Goal: Task Accomplishment & Management: Complete application form

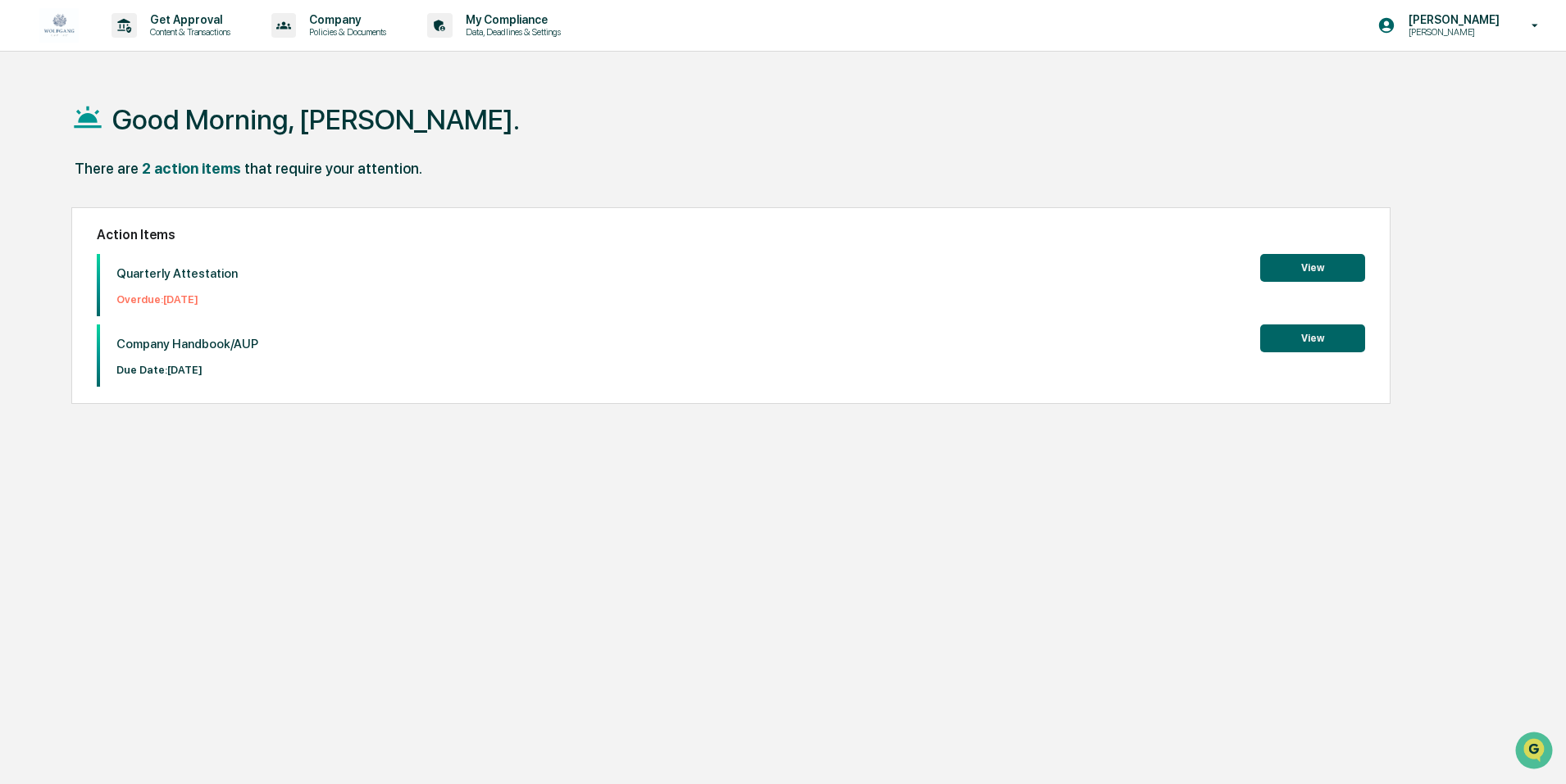
click at [1285, 269] on button "View" at bounding box center [1312, 268] width 105 height 28
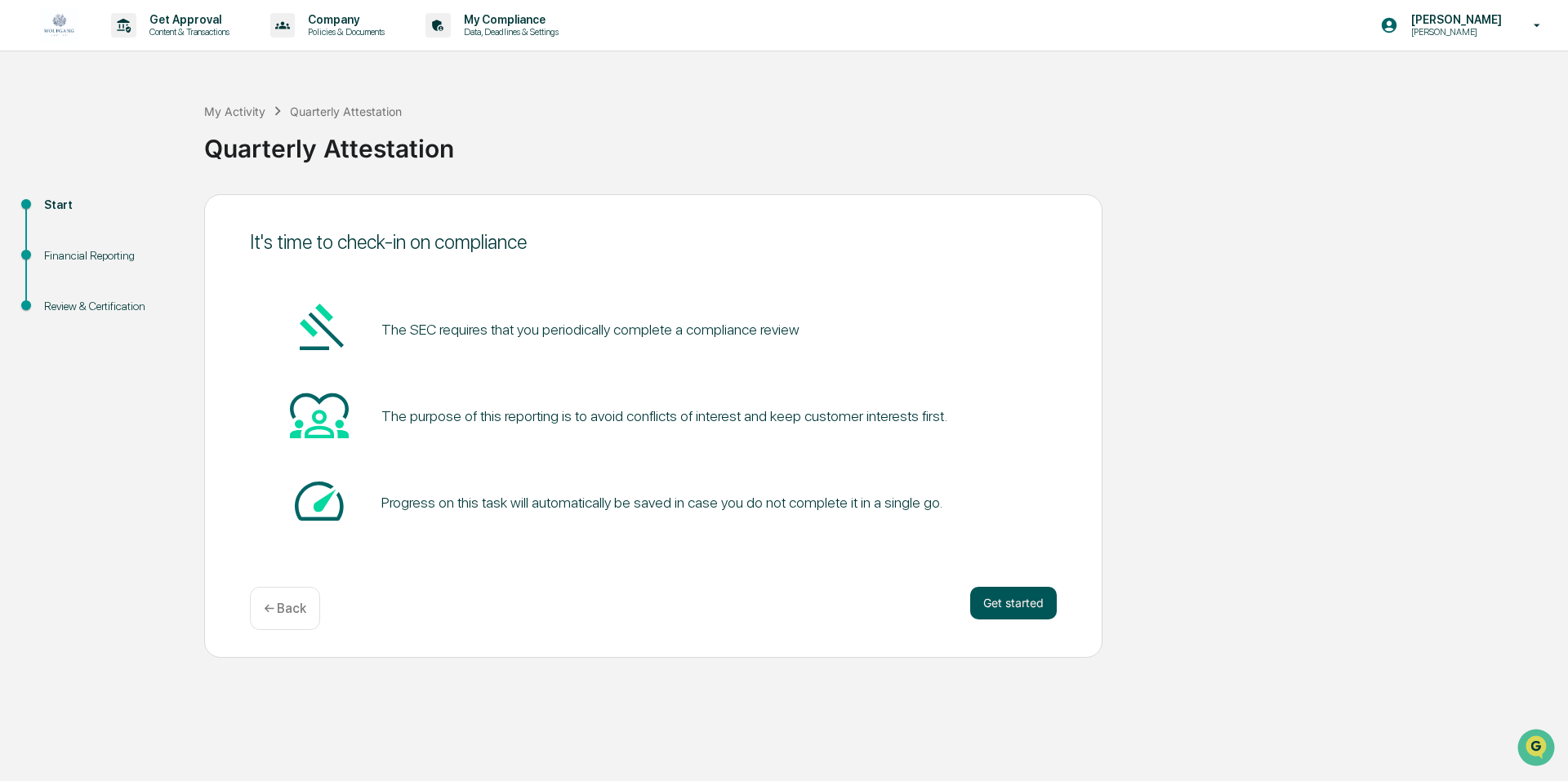
click at [995, 601] on button "Get started" at bounding box center [1013, 603] width 86 height 32
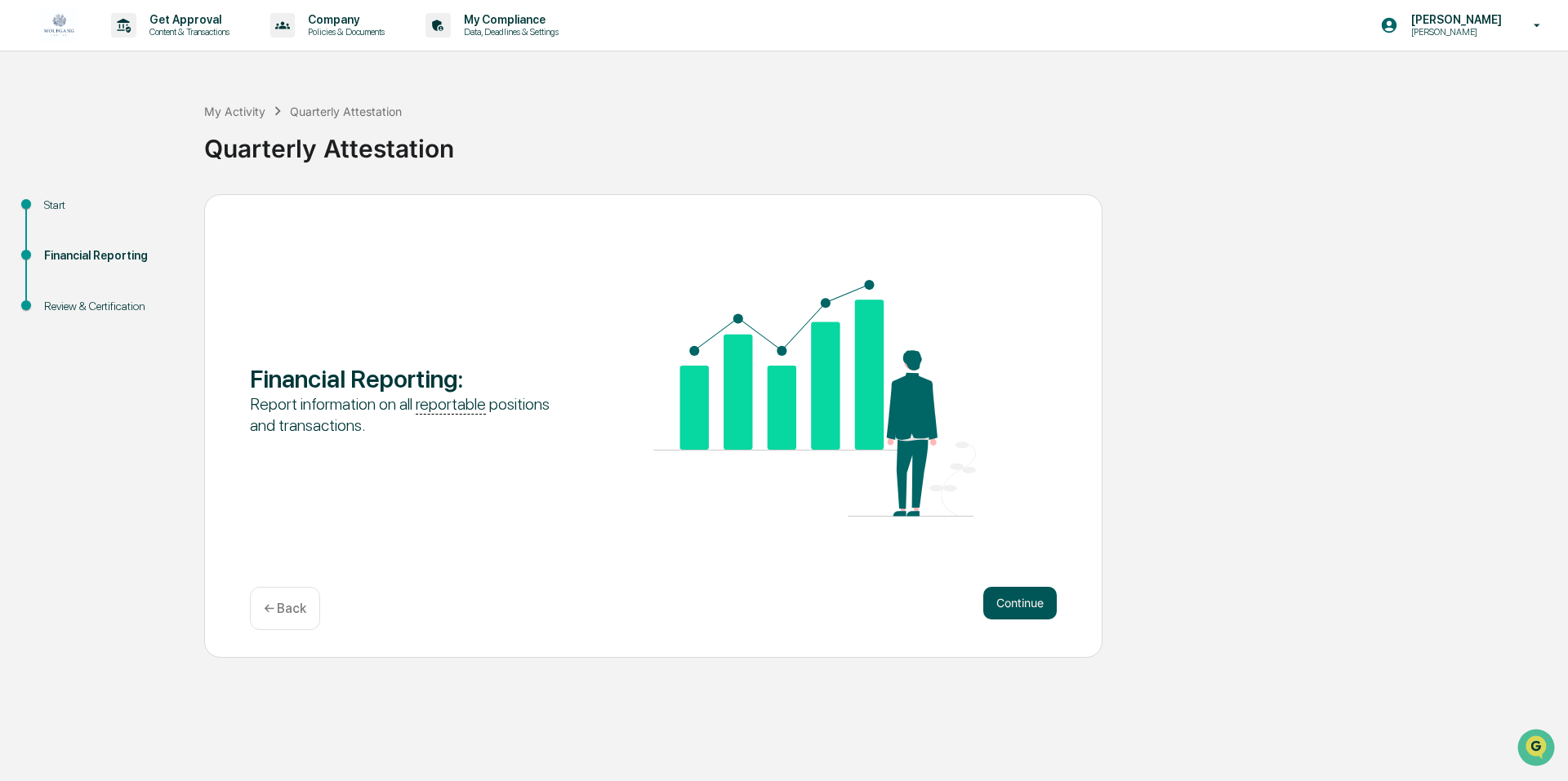
click at [1002, 601] on button "Continue" at bounding box center [1019, 603] width 73 height 32
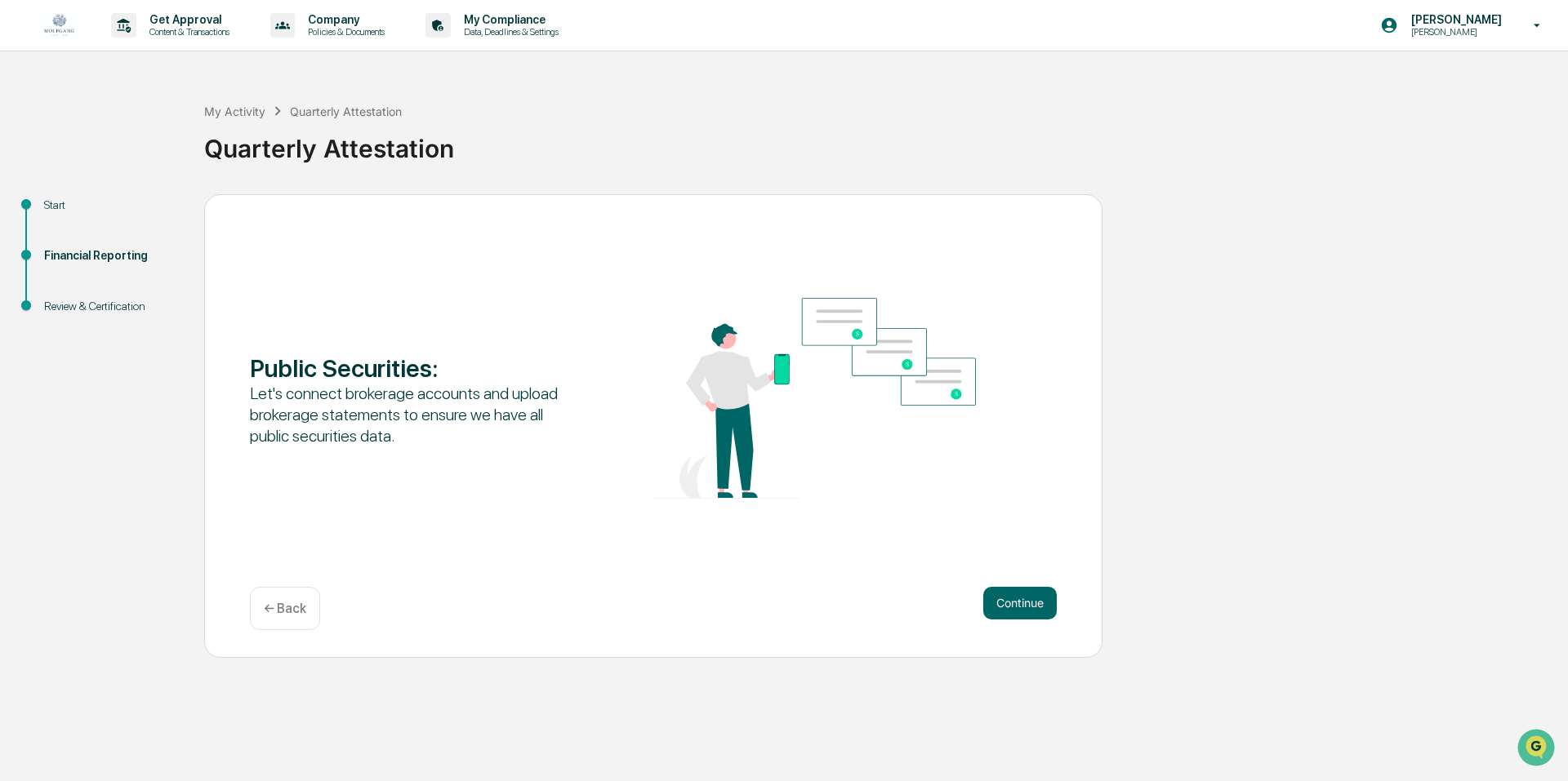
click at [1002, 601] on button "Continue" at bounding box center [1019, 603] width 73 height 32
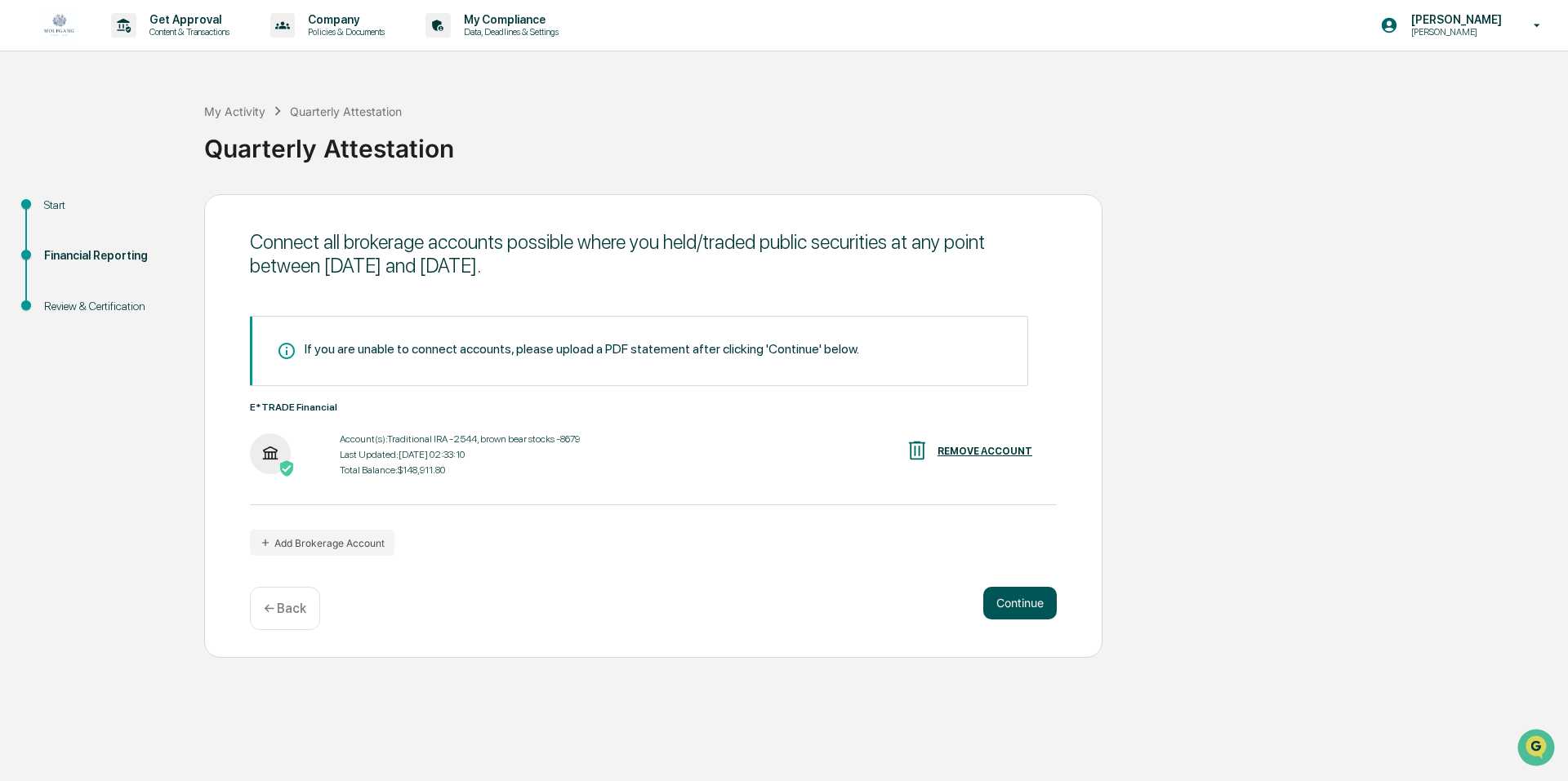
click at [1002, 601] on button "Continue" at bounding box center [1019, 603] width 73 height 32
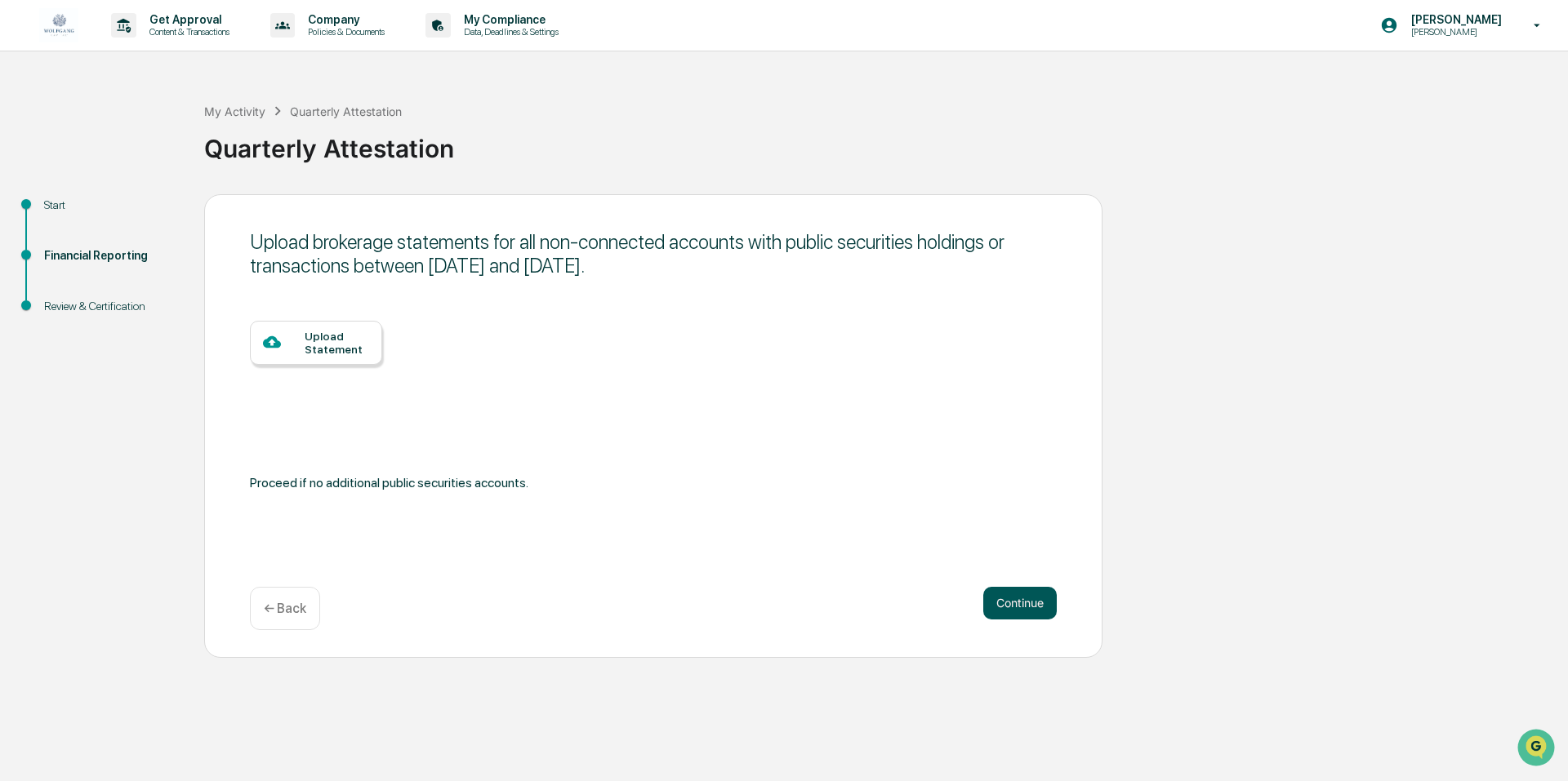
click at [1005, 599] on button "Continue" at bounding box center [1019, 603] width 73 height 32
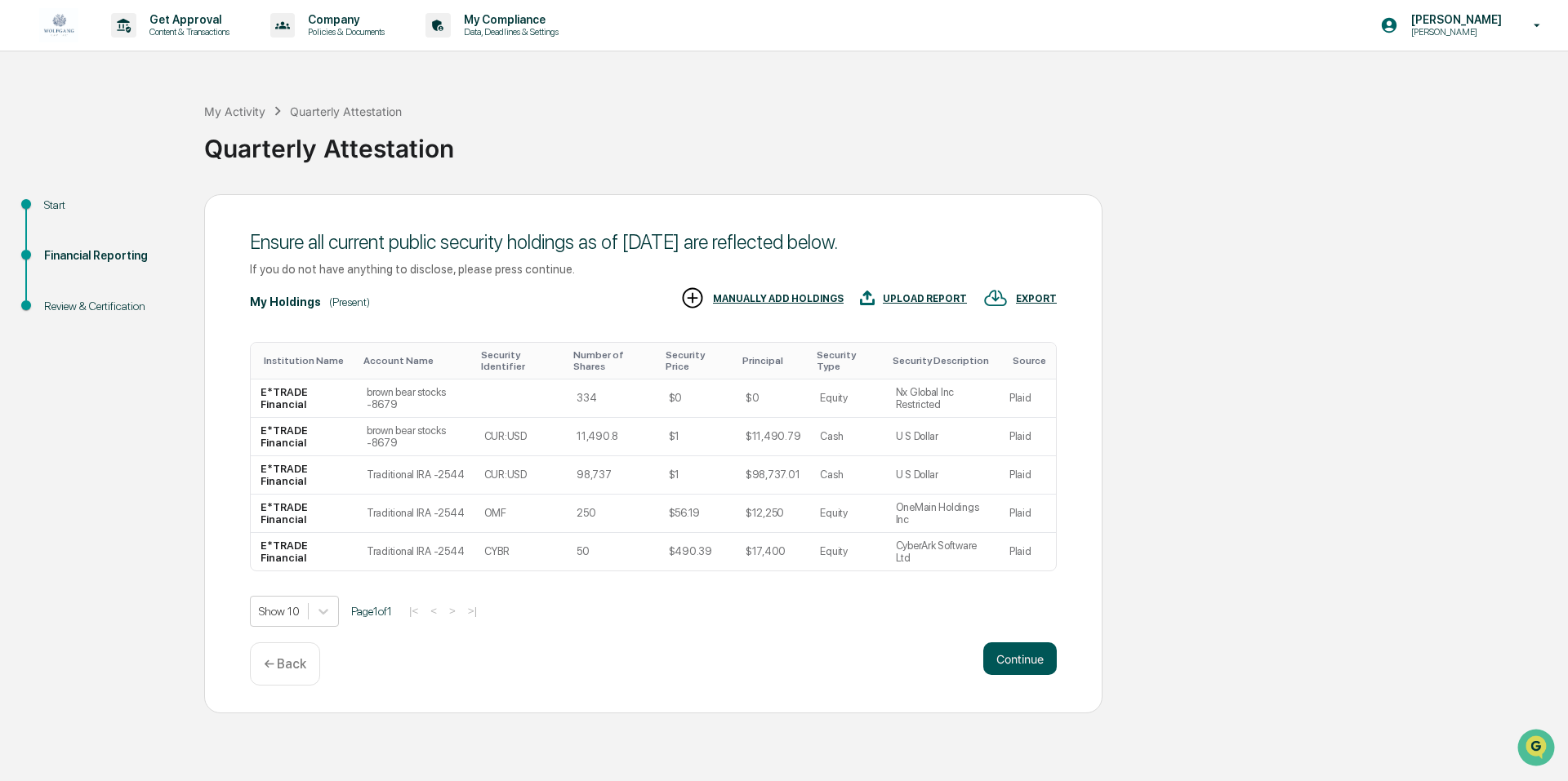
click at [1002, 649] on button "Continue" at bounding box center [1019, 659] width 73 height 32
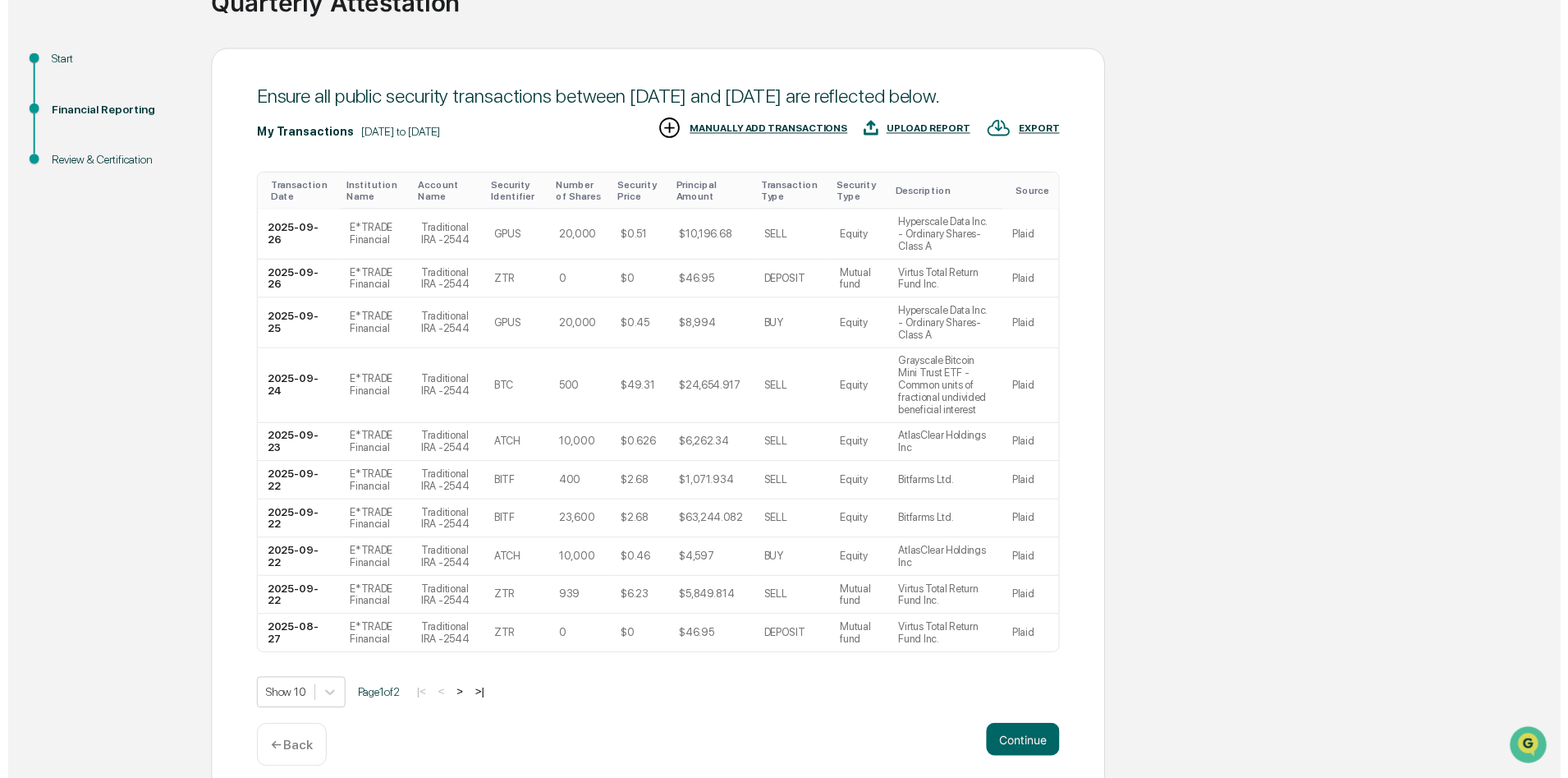
scroll to position [150, 0]
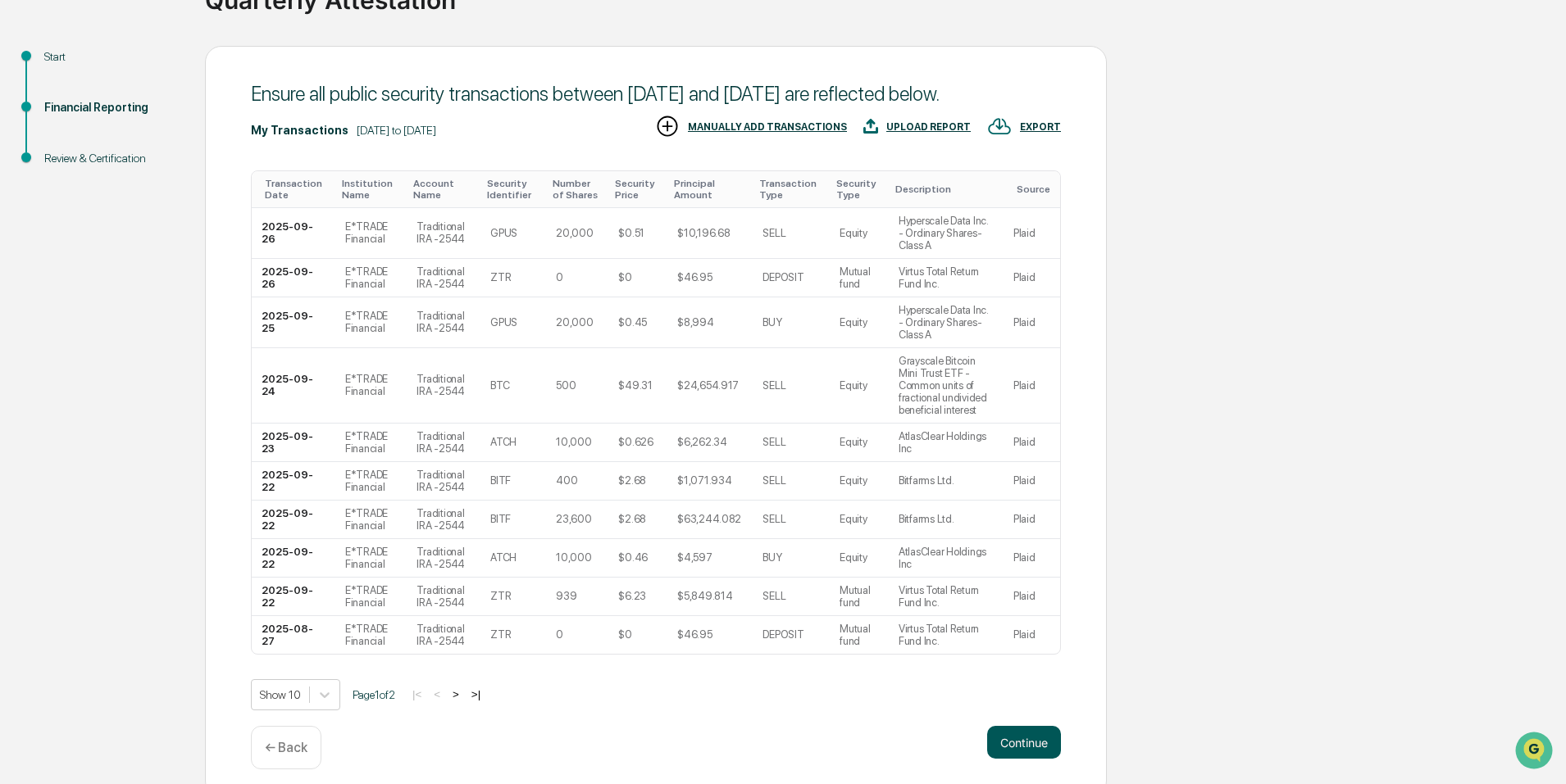
click at [1012, 729] on button "Continue" at bounding box center [1023, 742] width 74 height 32
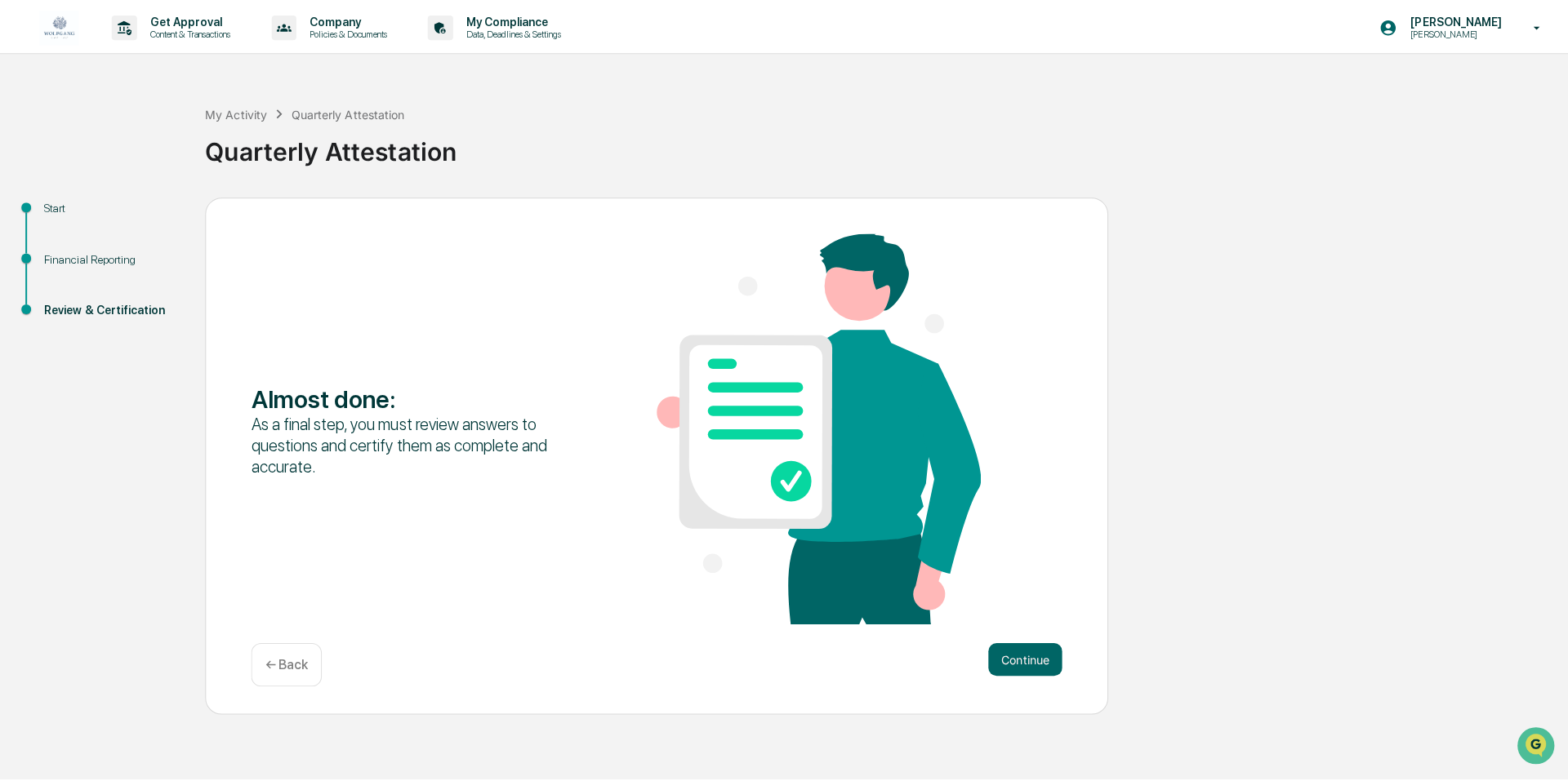
scroll to position [0, 0]
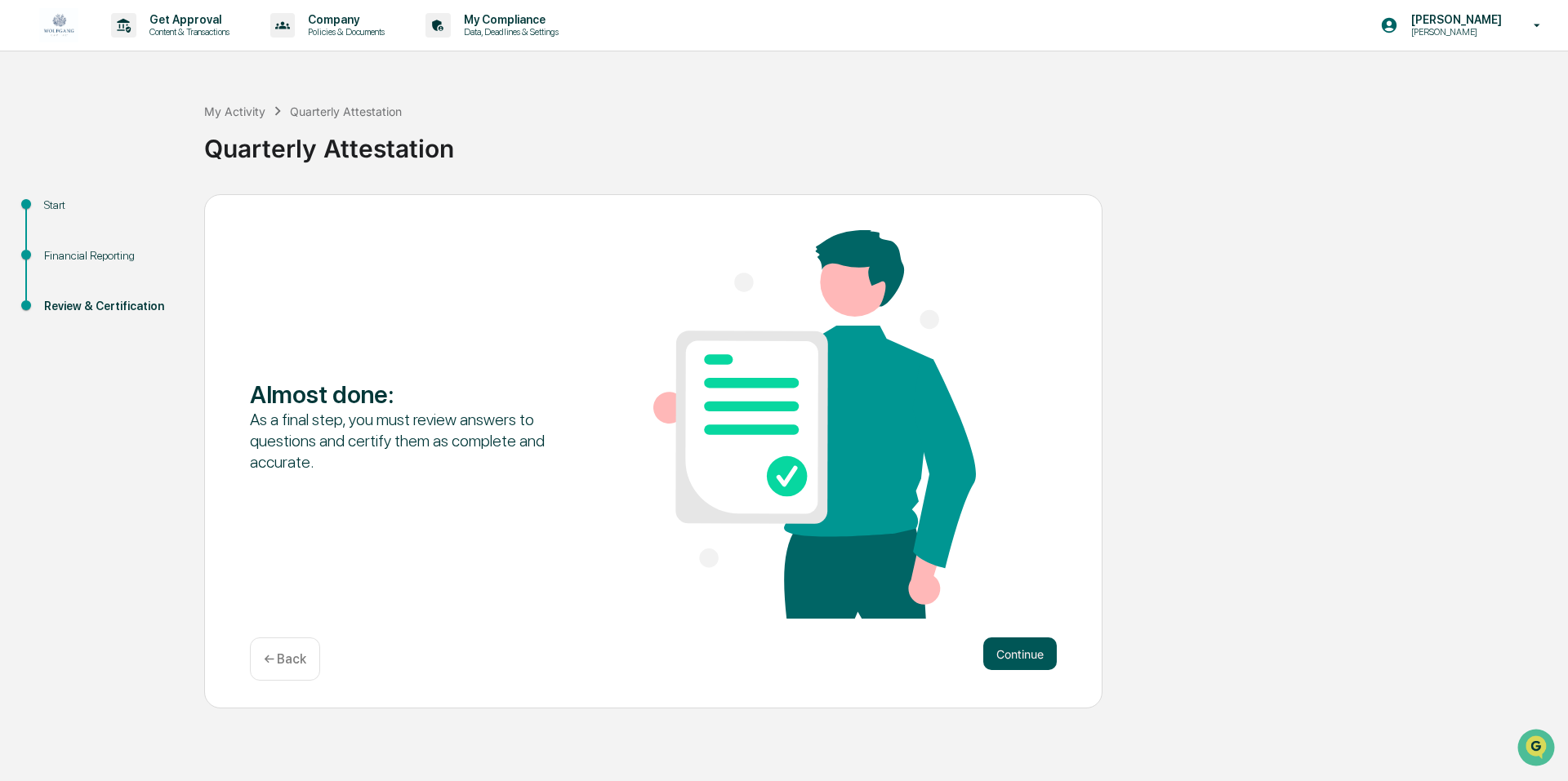
click at [1021, 649] on button "Continue" at bounding box center [1019, 654] width 73 height 32
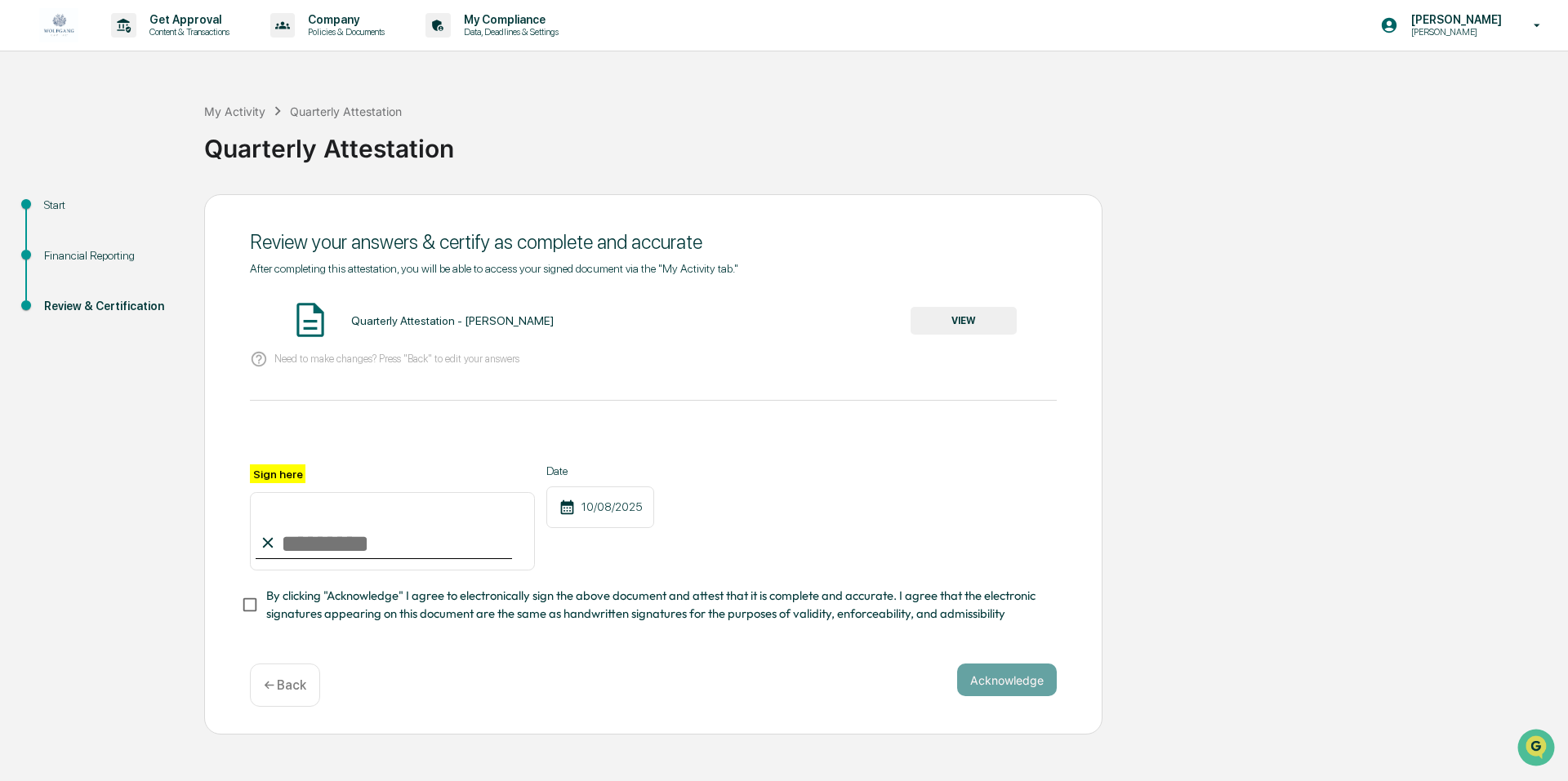
click at [334, 552] on input "Sign here" at bounding box center [392, 531] width 285 height 78
type input "**********"
click at [896, 497] on div "**********" at bounding box center [653, 518] width 807 height 106
click at [1004, 682] on button "Acknowledge" at bounding box center [1007, 679] width 100 height 32
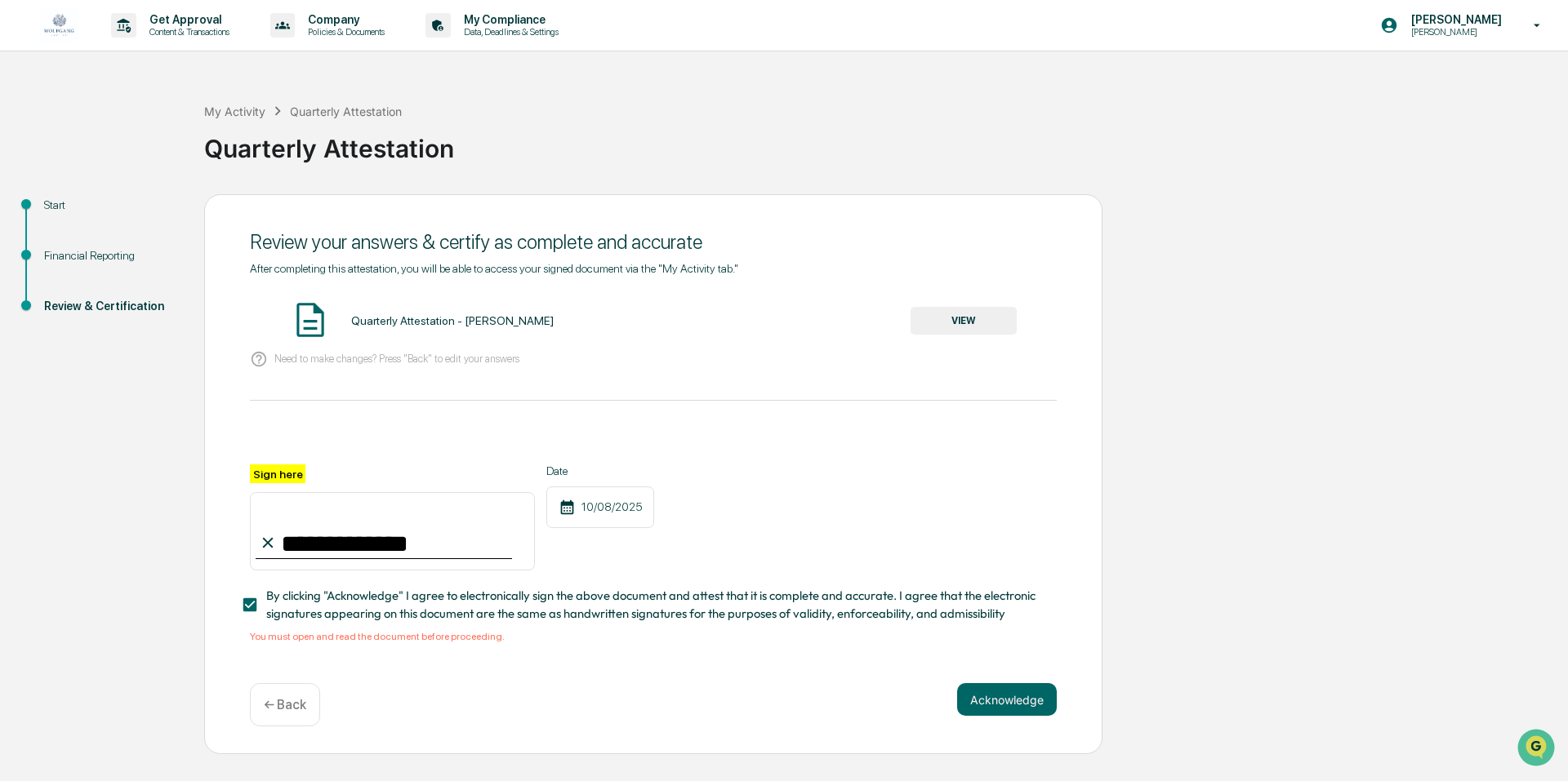
click at [953, 323] on button "VIEW" at bounding box center [963, 321] width 106 height 27
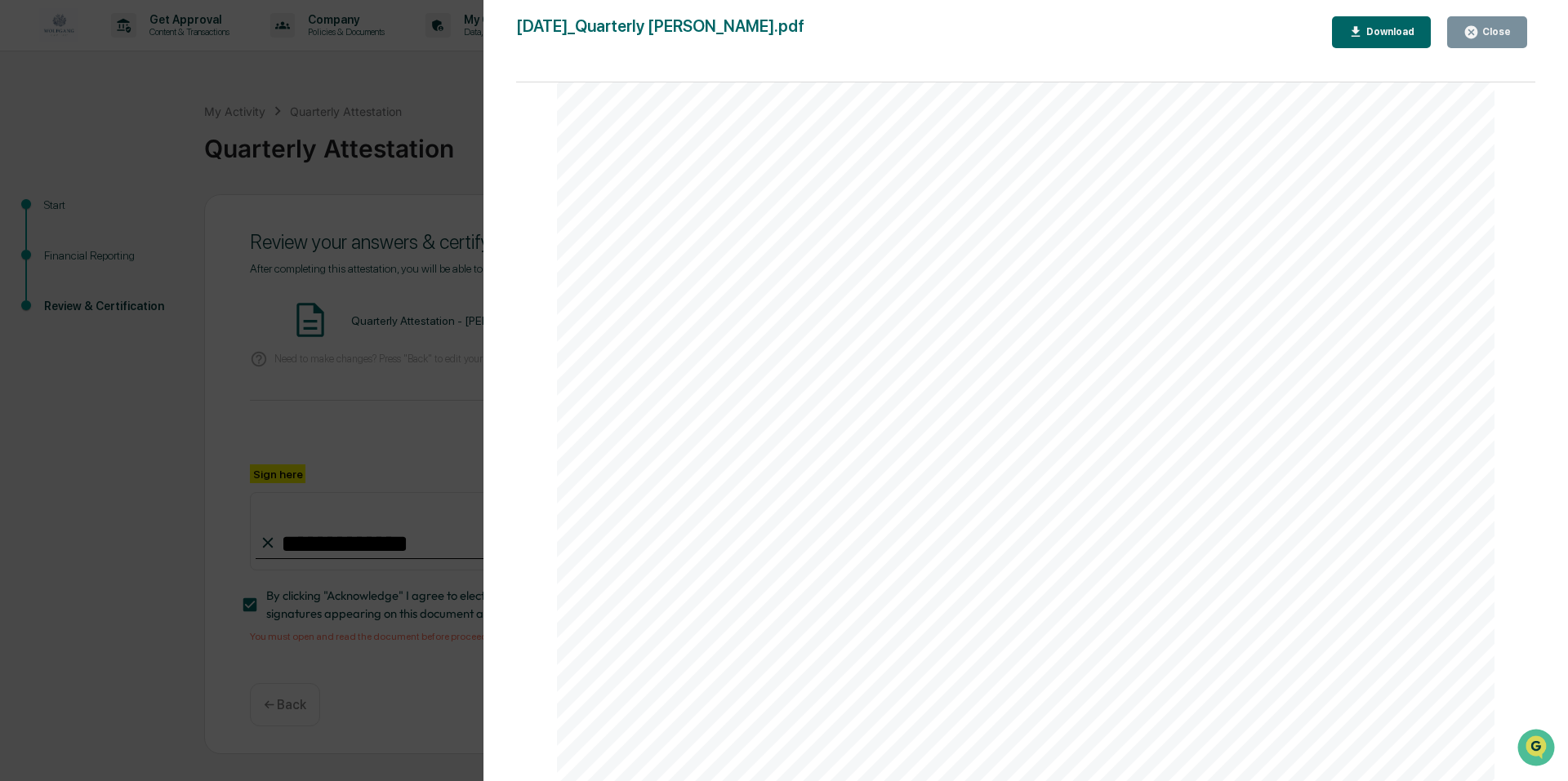
scroll to position [3096, 0]
click at [1476, 32] on icon "button" at bounding box center [1471, 32] width 13 height 13
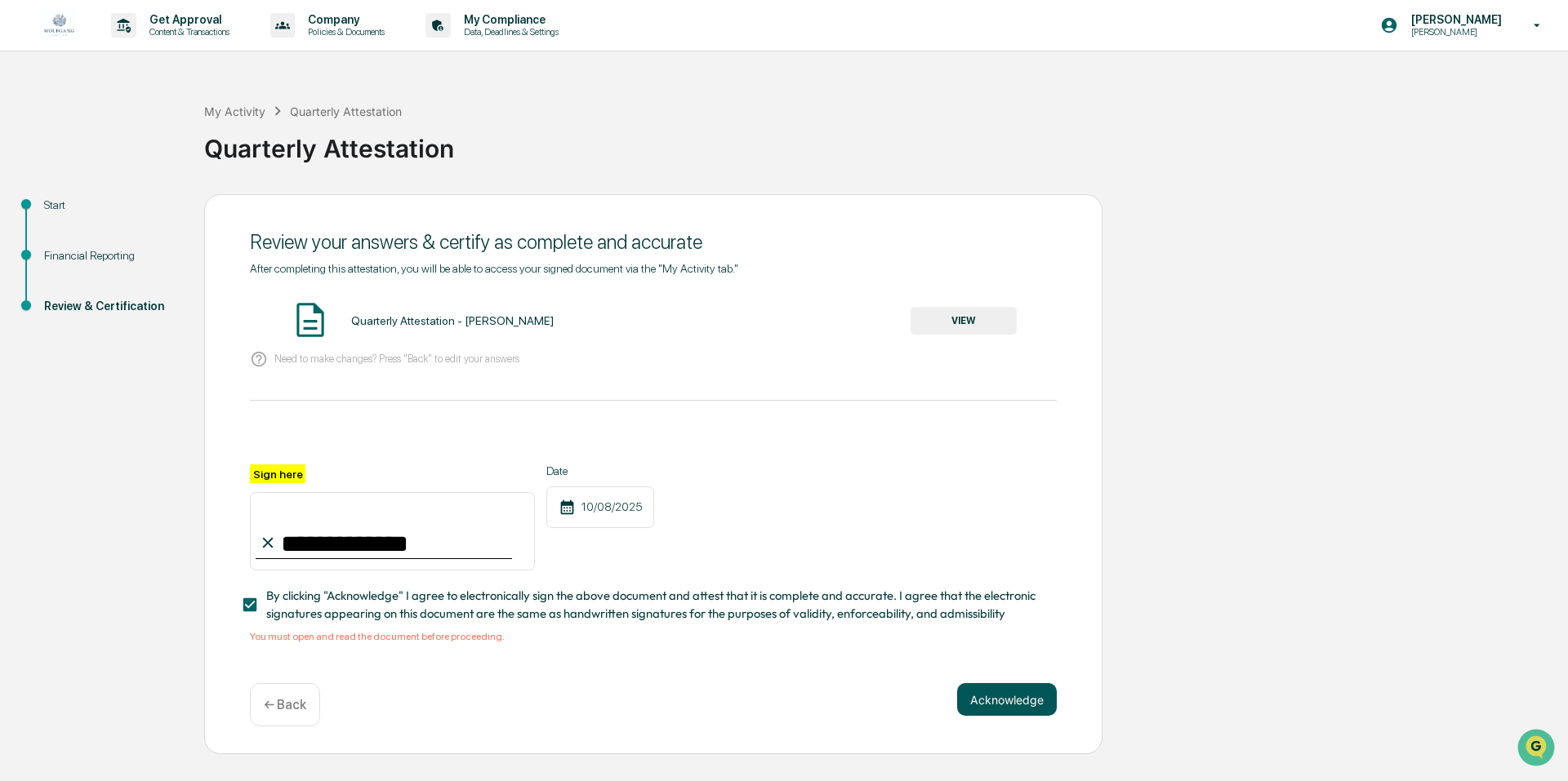
click at [986, 707] on button "Acknowledge" at bounding box center [1007, 699] width 100 height 32
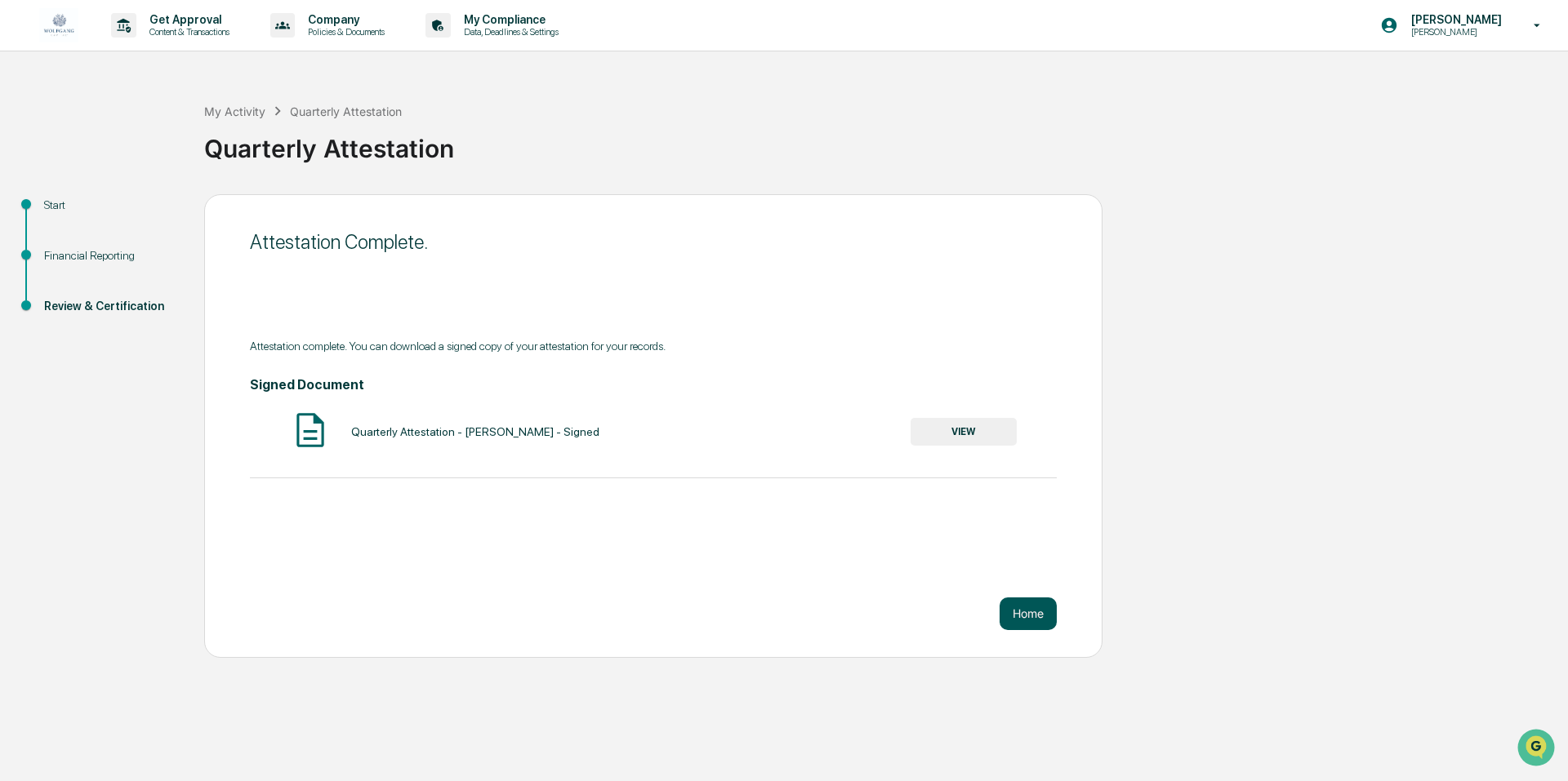
click at [1022, 616] on button "Home" at bounding box center [1028, 614] width 57 height 32
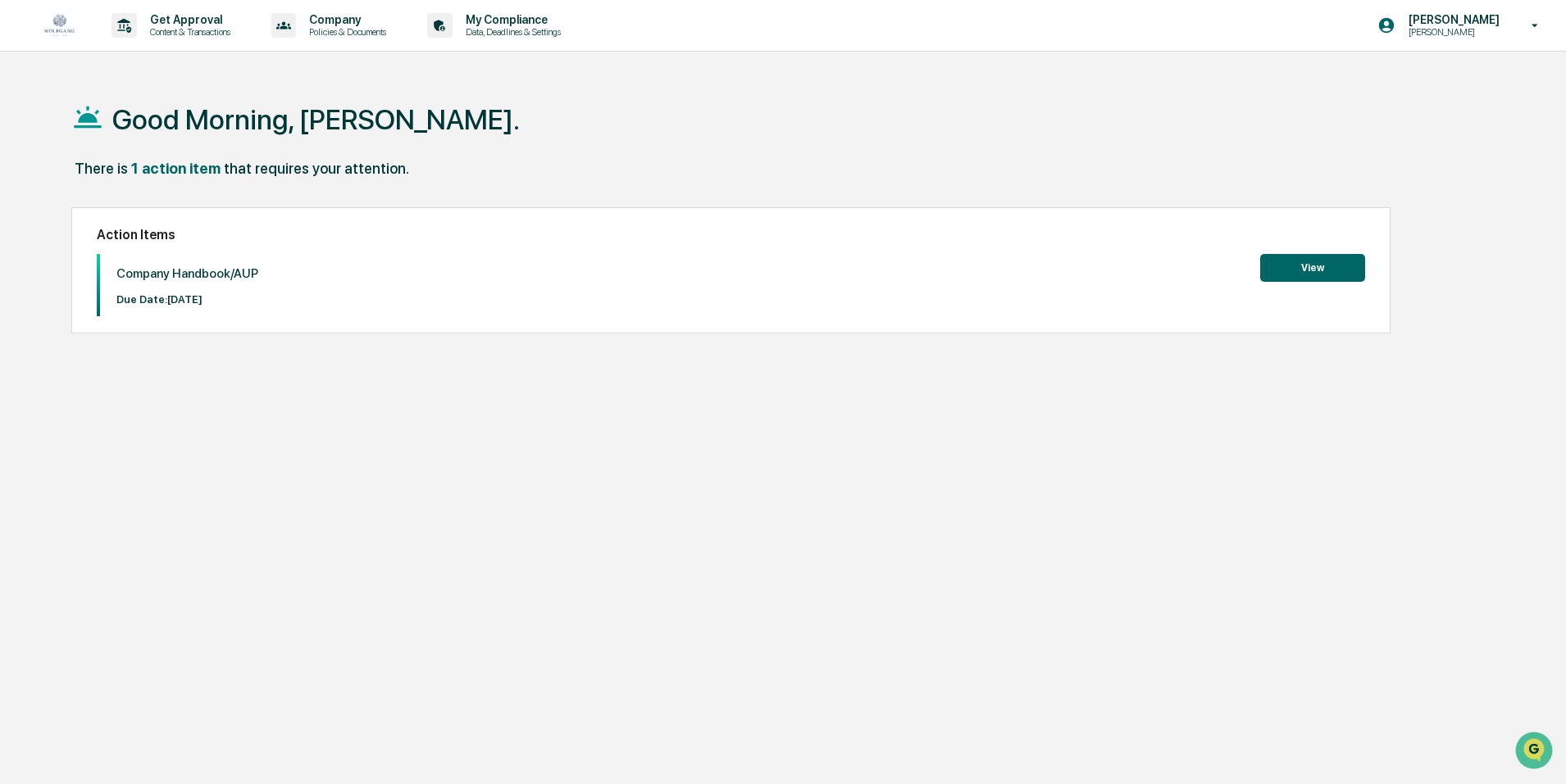
click at [1284, 262] on button "View" at bounding box center [1312, 268] width 105 height 28
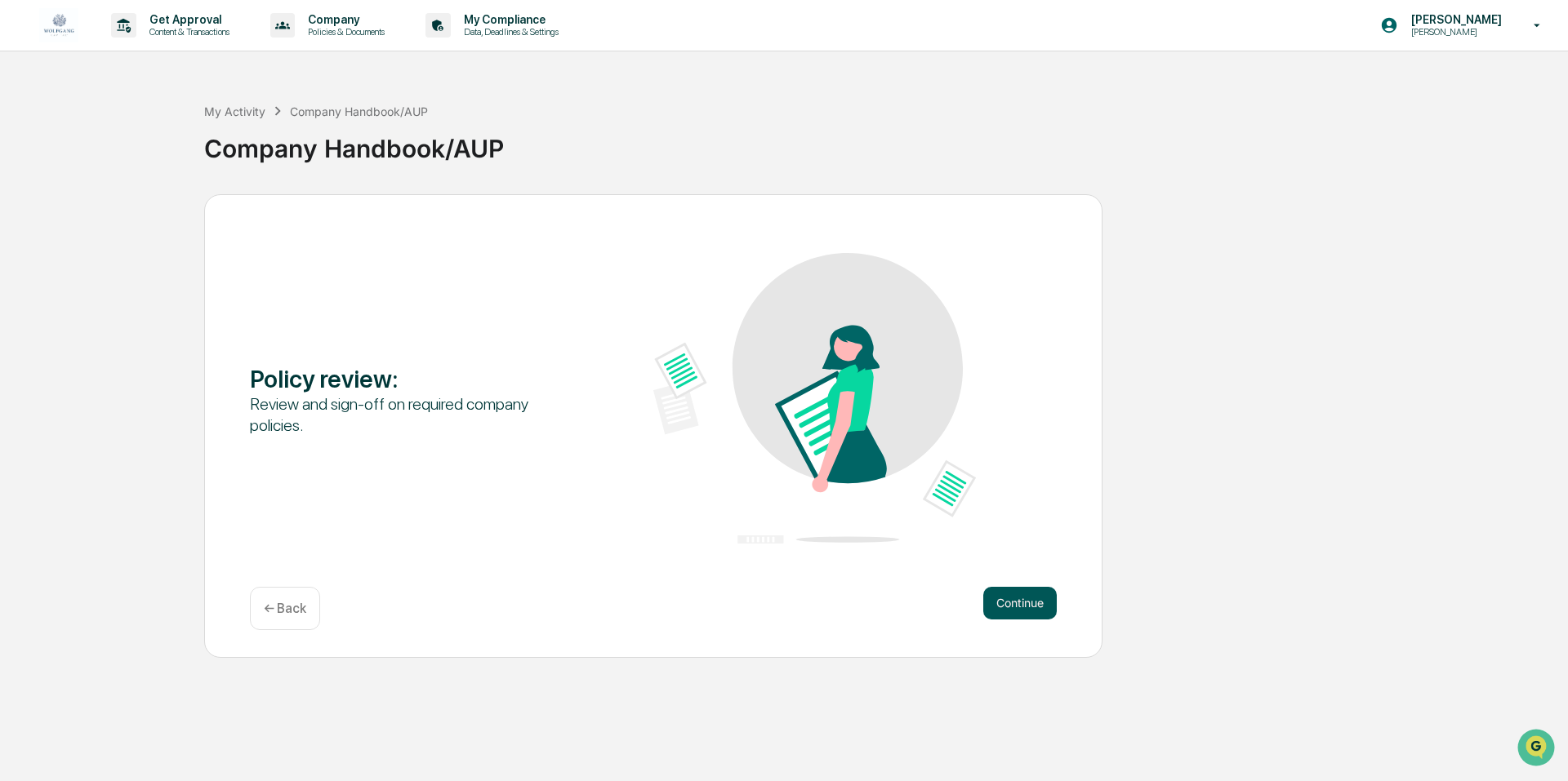
click at [1038, 599] on button "Continue" at bounding box center [1019, 603] width 73 height 32
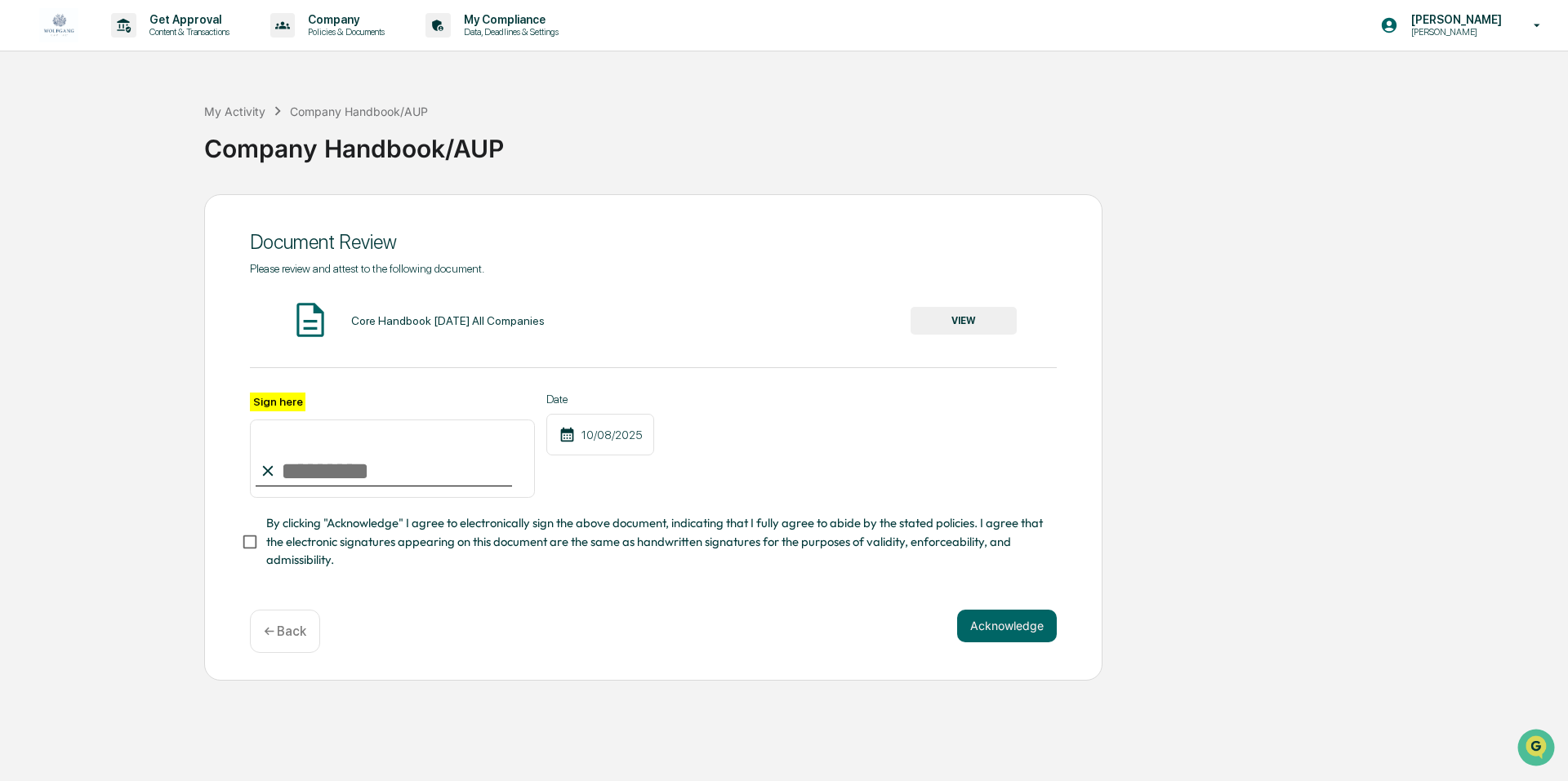
click at [962, 323] on button "VIEW" at bounding box center [963, 321] width 106 height 27
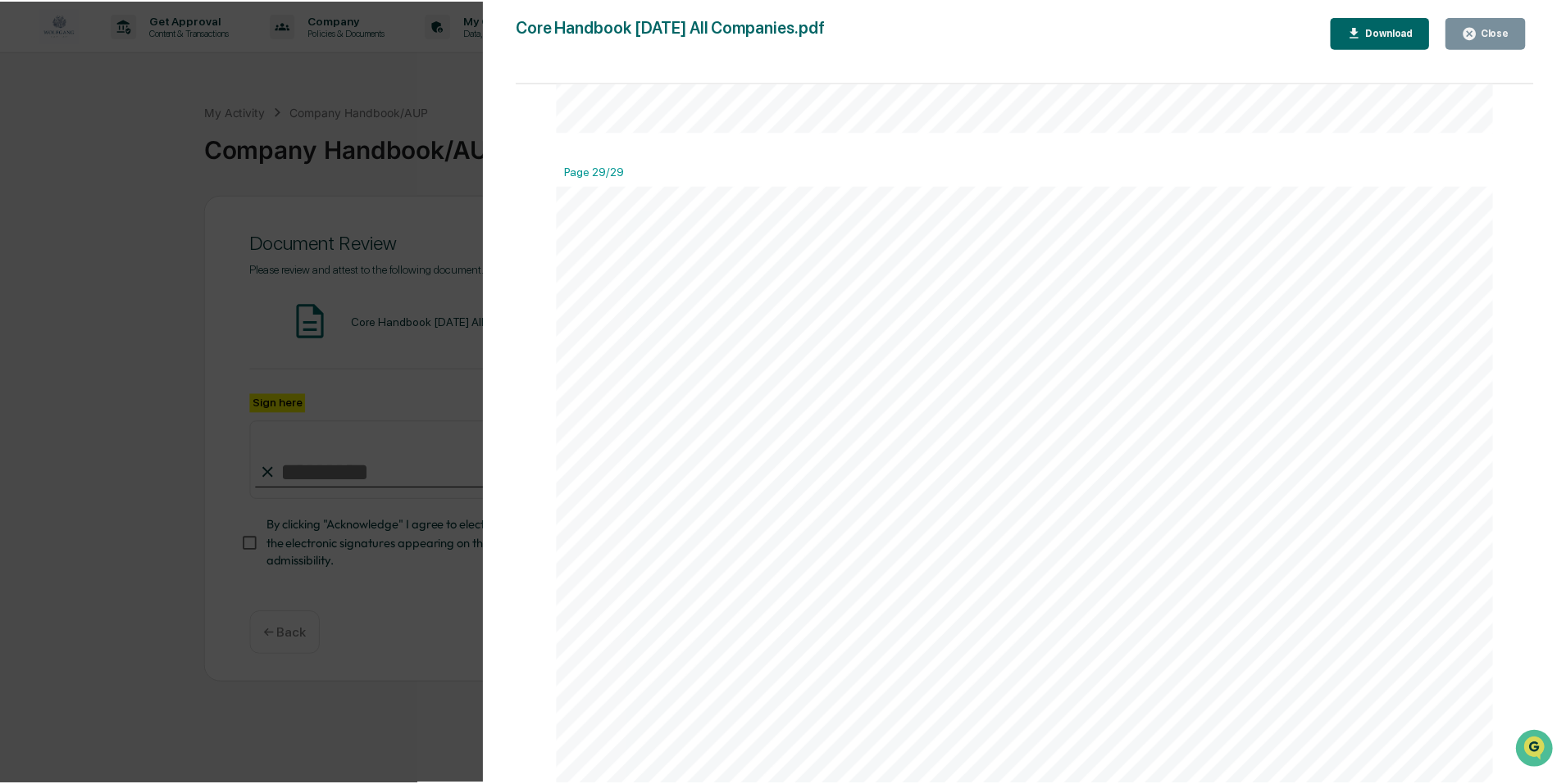
scroll to position [38690, 0]
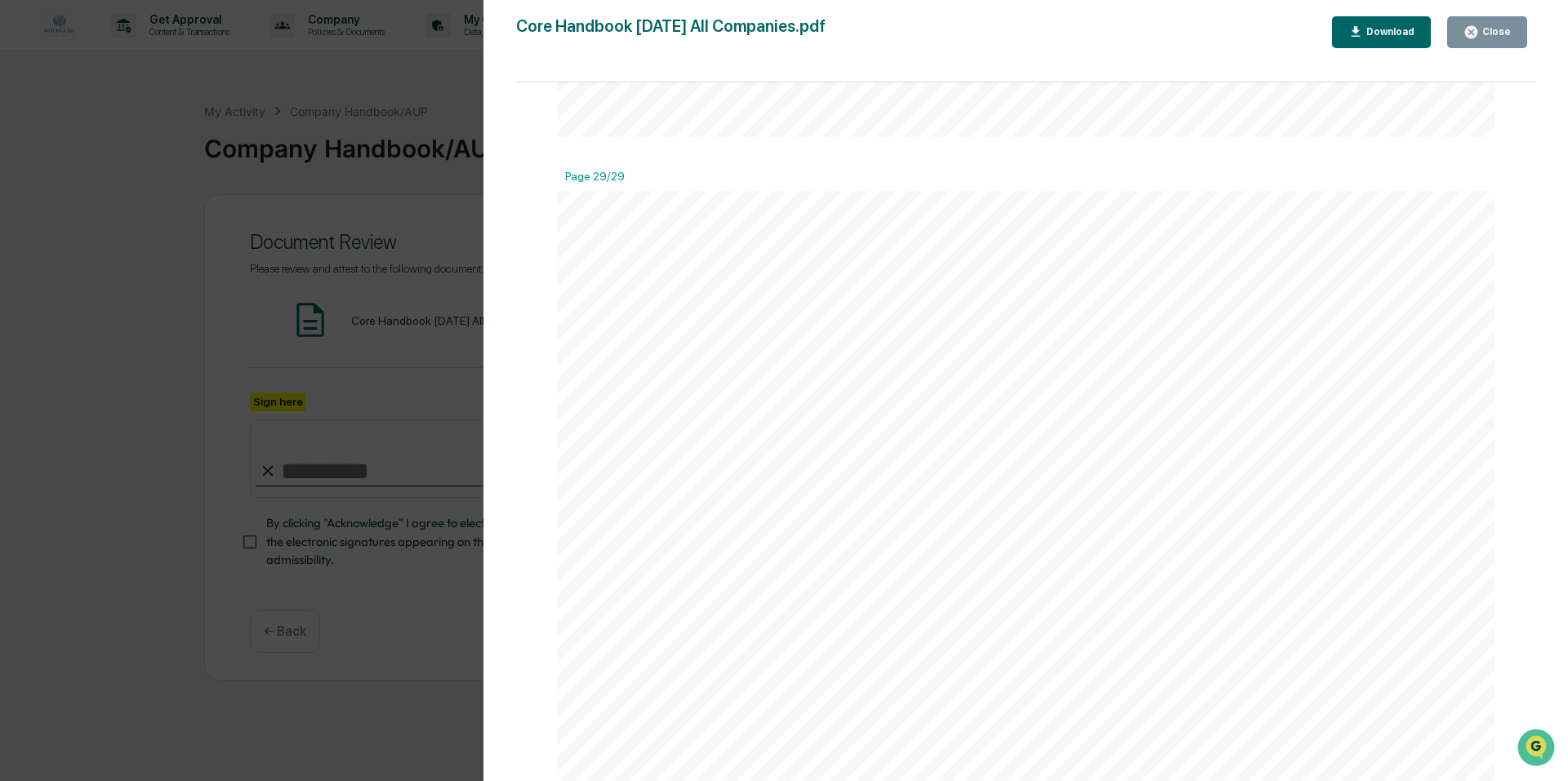
click at [1495, 34] on div "Close" at bounding box center [1495, 32] width 32 height 12
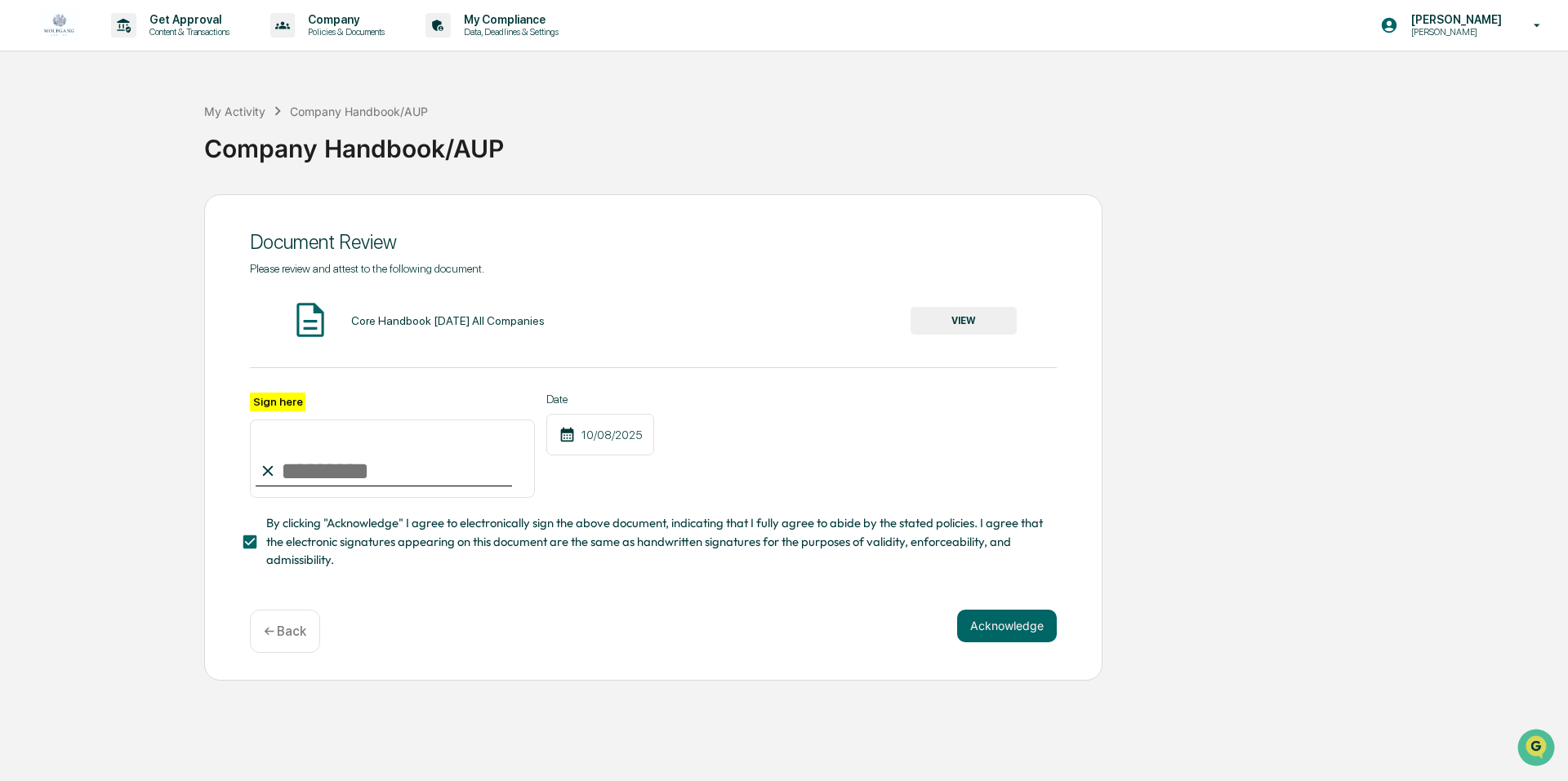
click at [362, 477] on input "Sign here" at bounding box center [392, 459] width 285 height 78
type input "**********"
click at [997, 622] on button "Acknowledge" at bounding box center [1007, 625] width 100 height 32
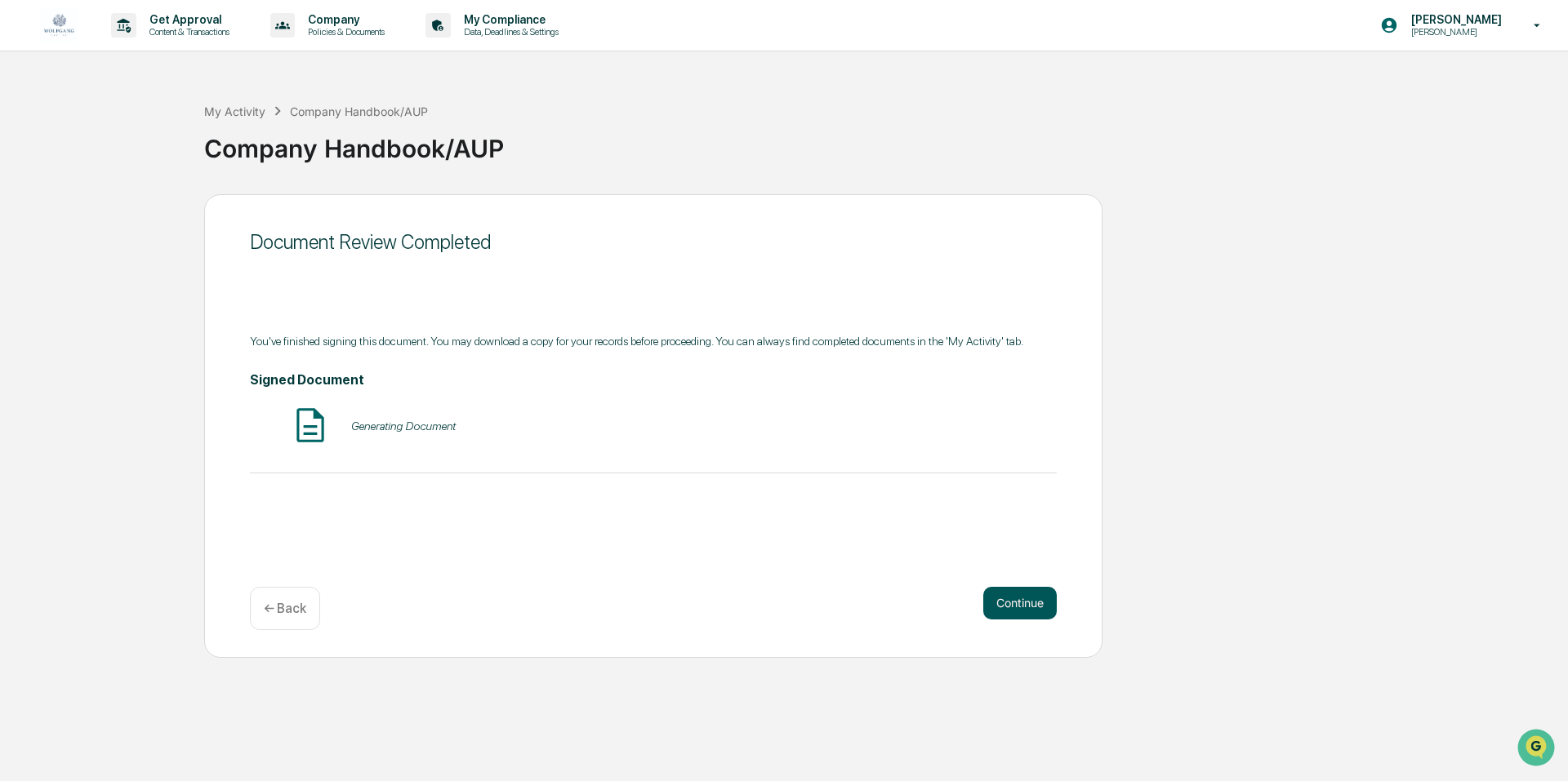
click at [1025, 614] on button "Continue" at bounding box center [1019, 603] width 73 height 32
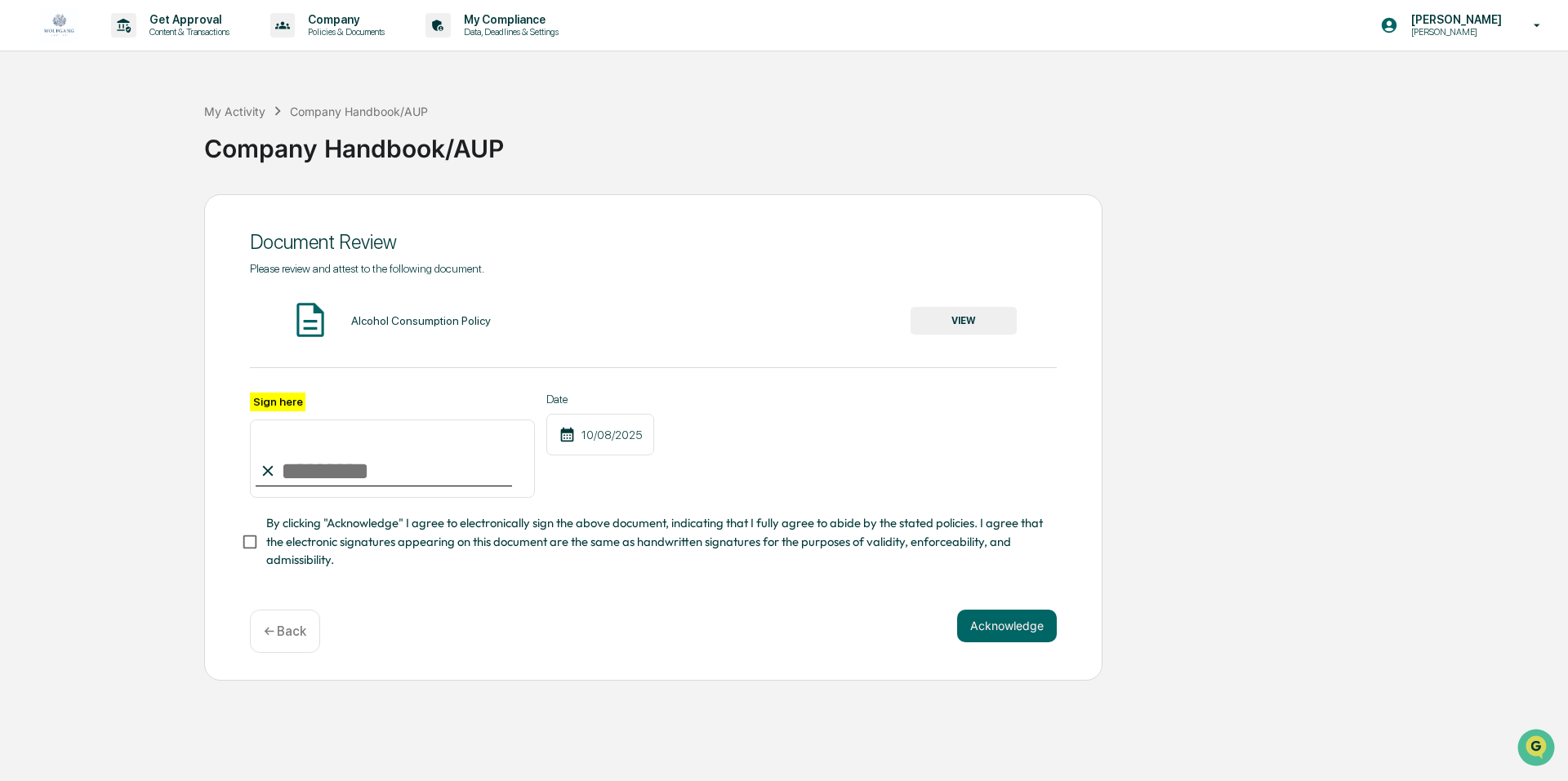
click at [945, 322] on button "VIEW" at bounding box center [963, 321] width 106 height 27
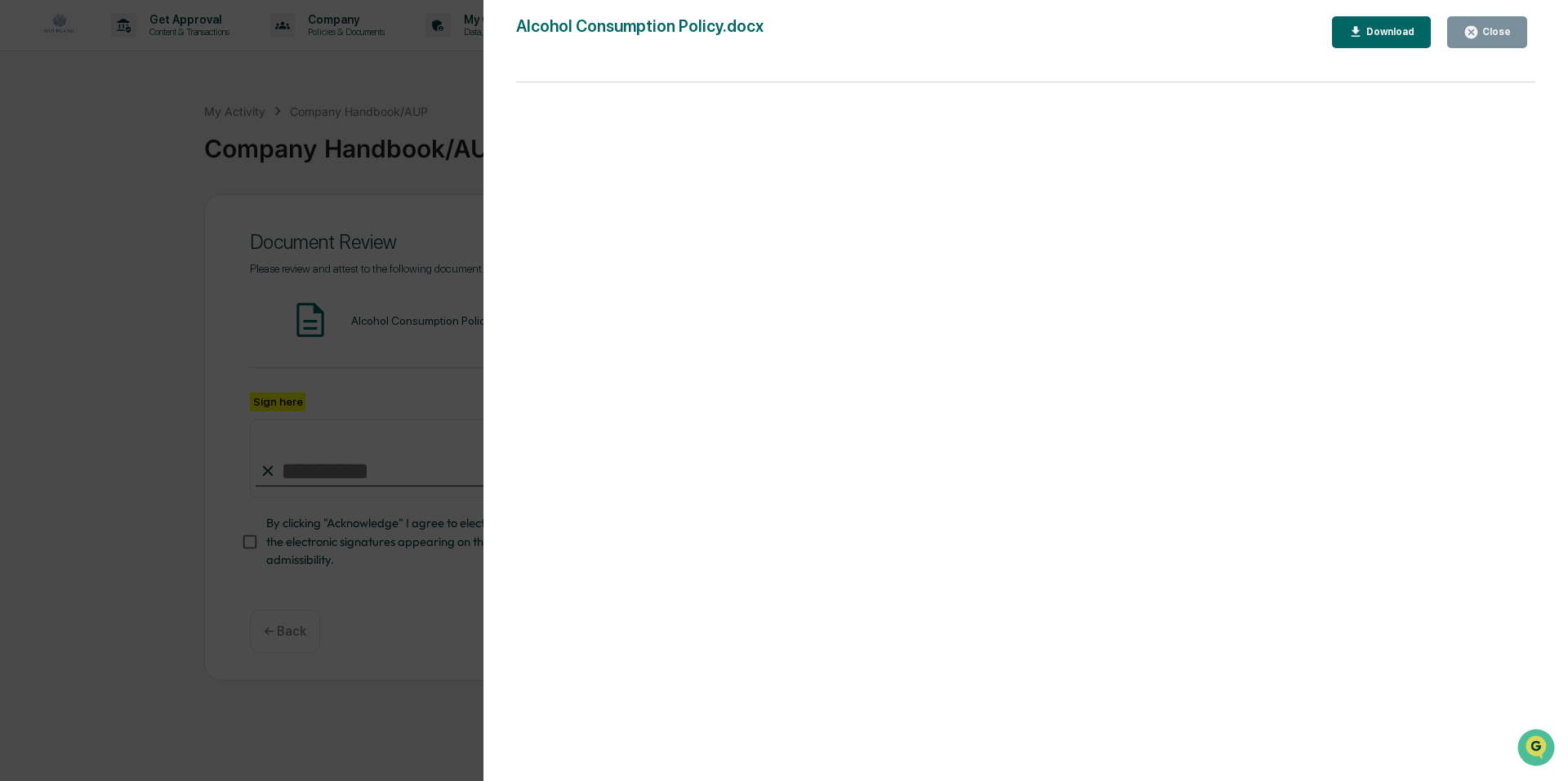
click at [1486, 32] on div "Close" at bounding box center [1495, 32] width 32 height 12
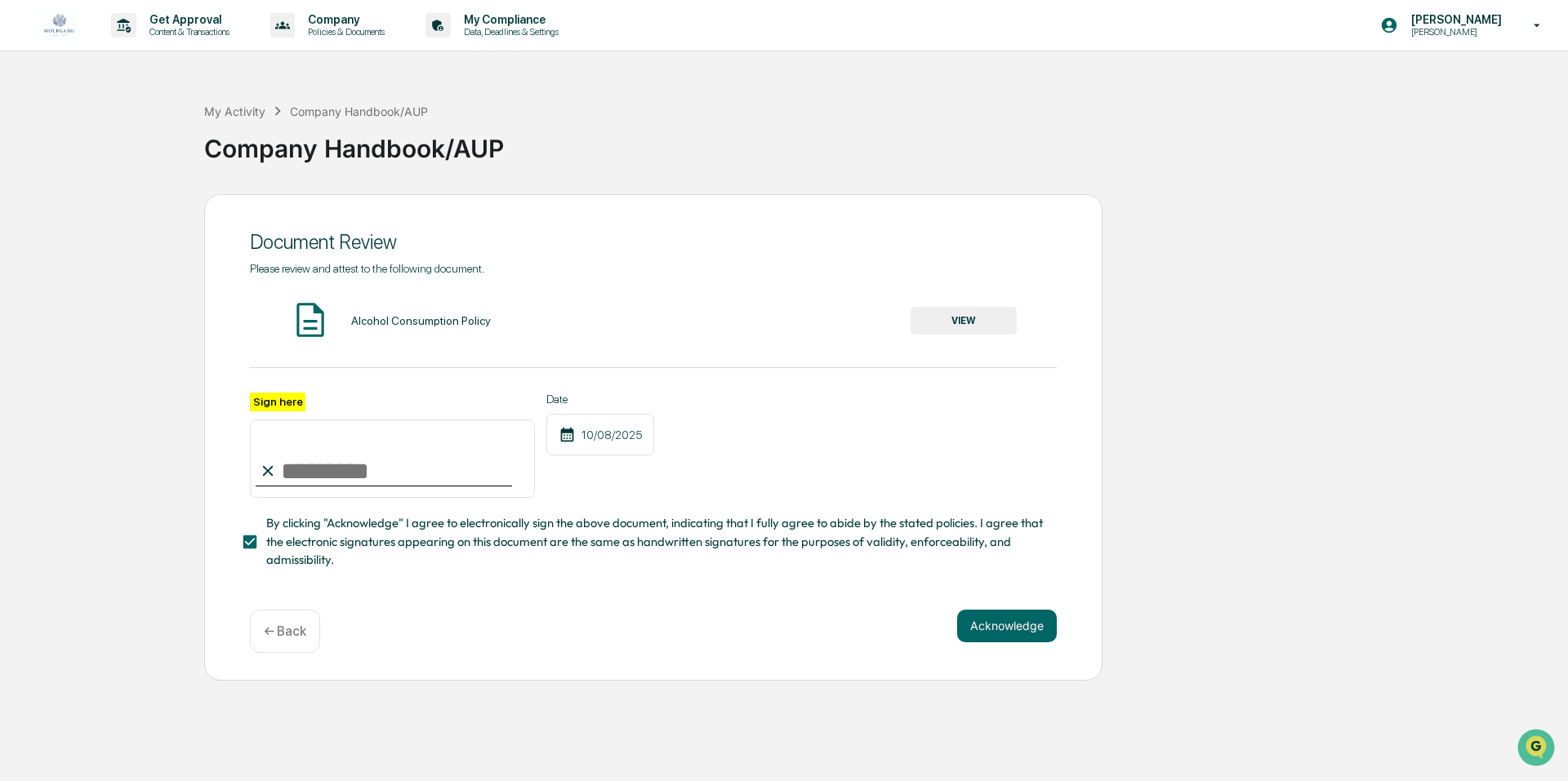
click at [319, 470] on input "Sign here" at bounding box center [392, 459] width 285 height 78
type input "**********"
click at [1010, 619] on button "Acknowledge" at bounding box center [1007, 625] width 100 height 32
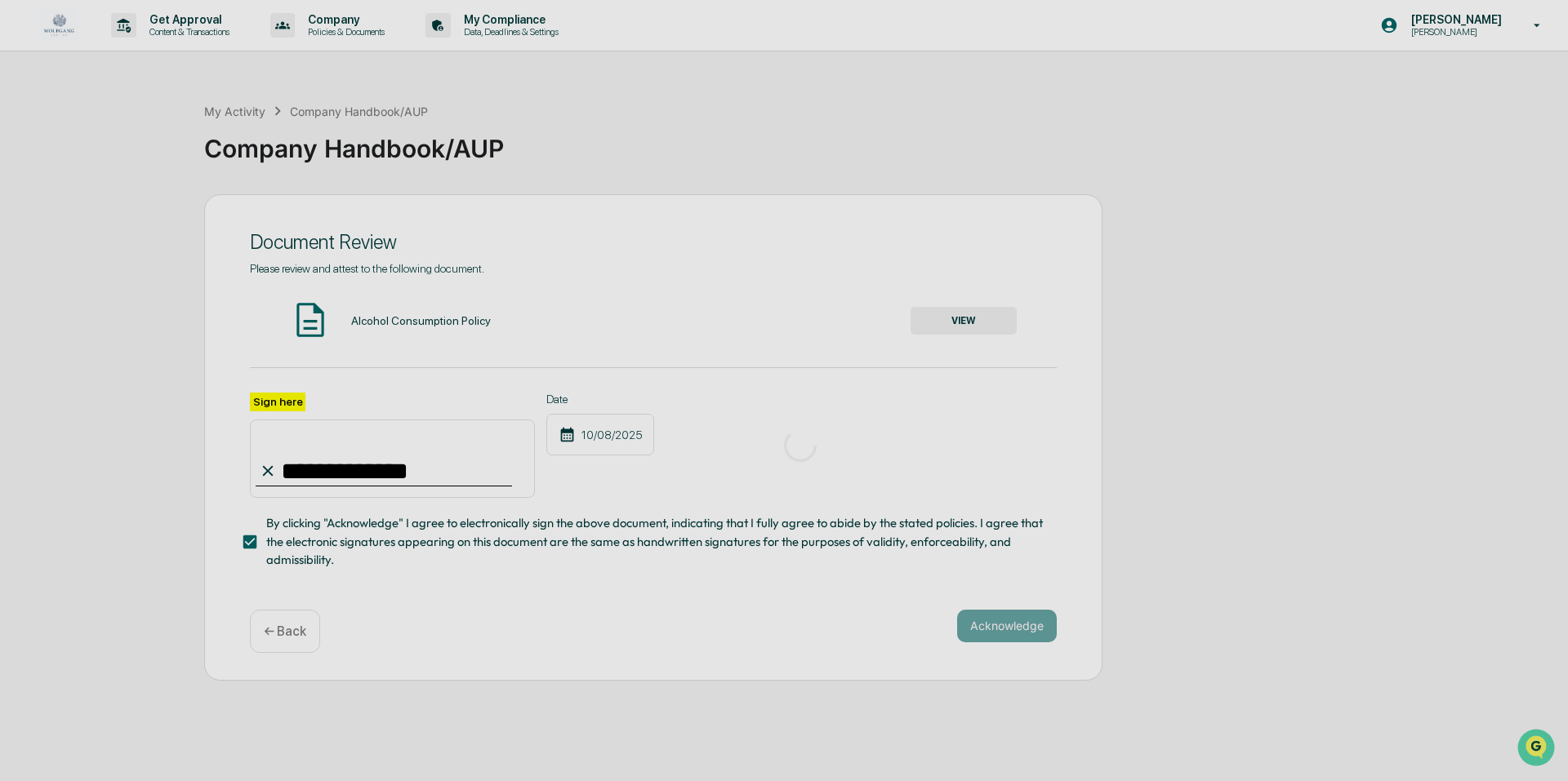
drag, startPoint x: 1026, startPoint y: 638, endPoint x: 1037, endPoint y: 625, distance: 17.0
click at [1026, 637] on div "**********" at bounding box center [654, 437] width 899 height 486
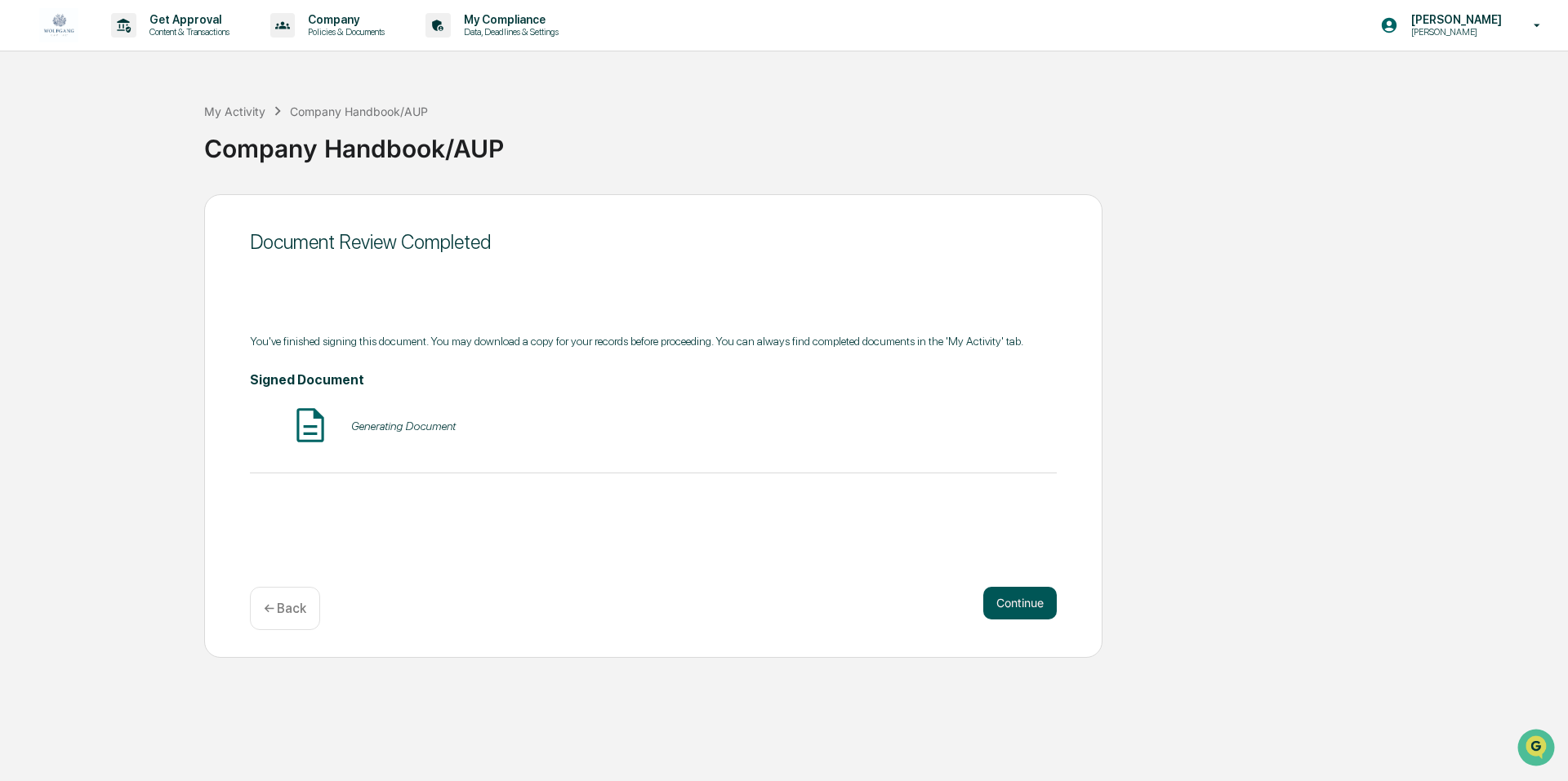
click at [1033, 603] on button "Continue" at bounding box center [1019, 603] width 73 height 32
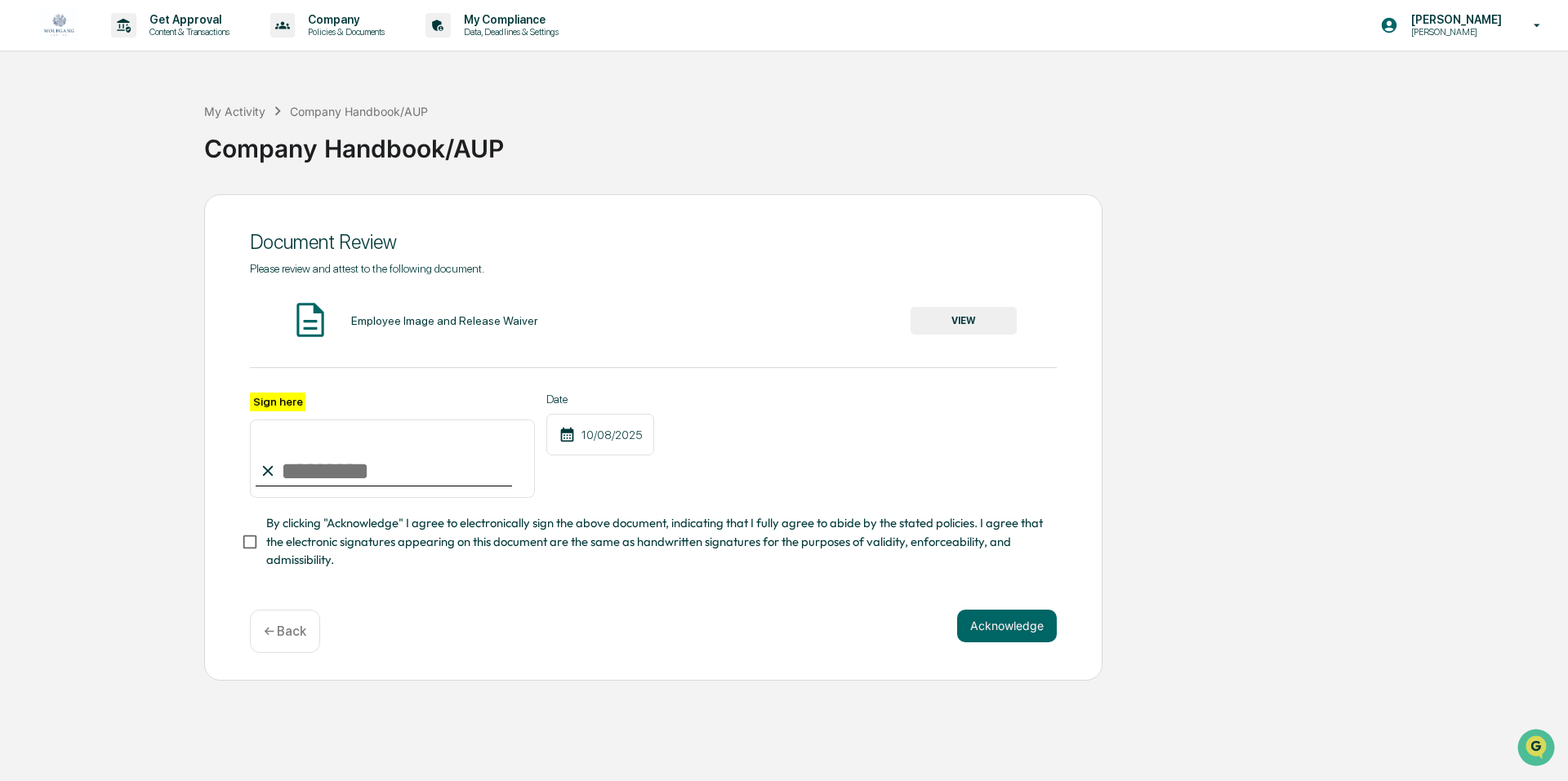
click at [952, 316] on button "VIEW" at bounding box center [963, 321] width 106 height 27
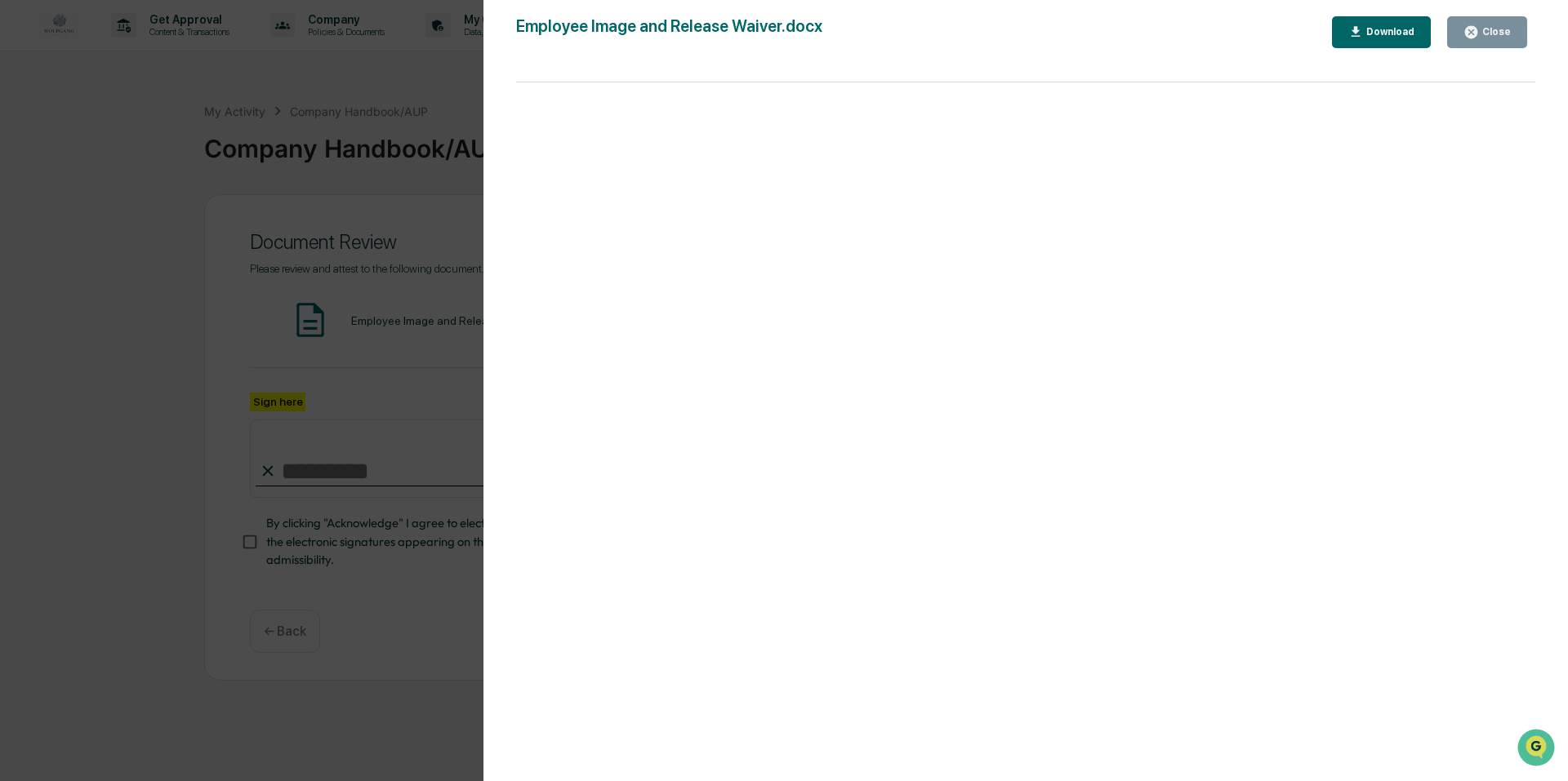
click at [1471, 35] on icon "button" at bounding box center [1471, 32] width 13 height 13
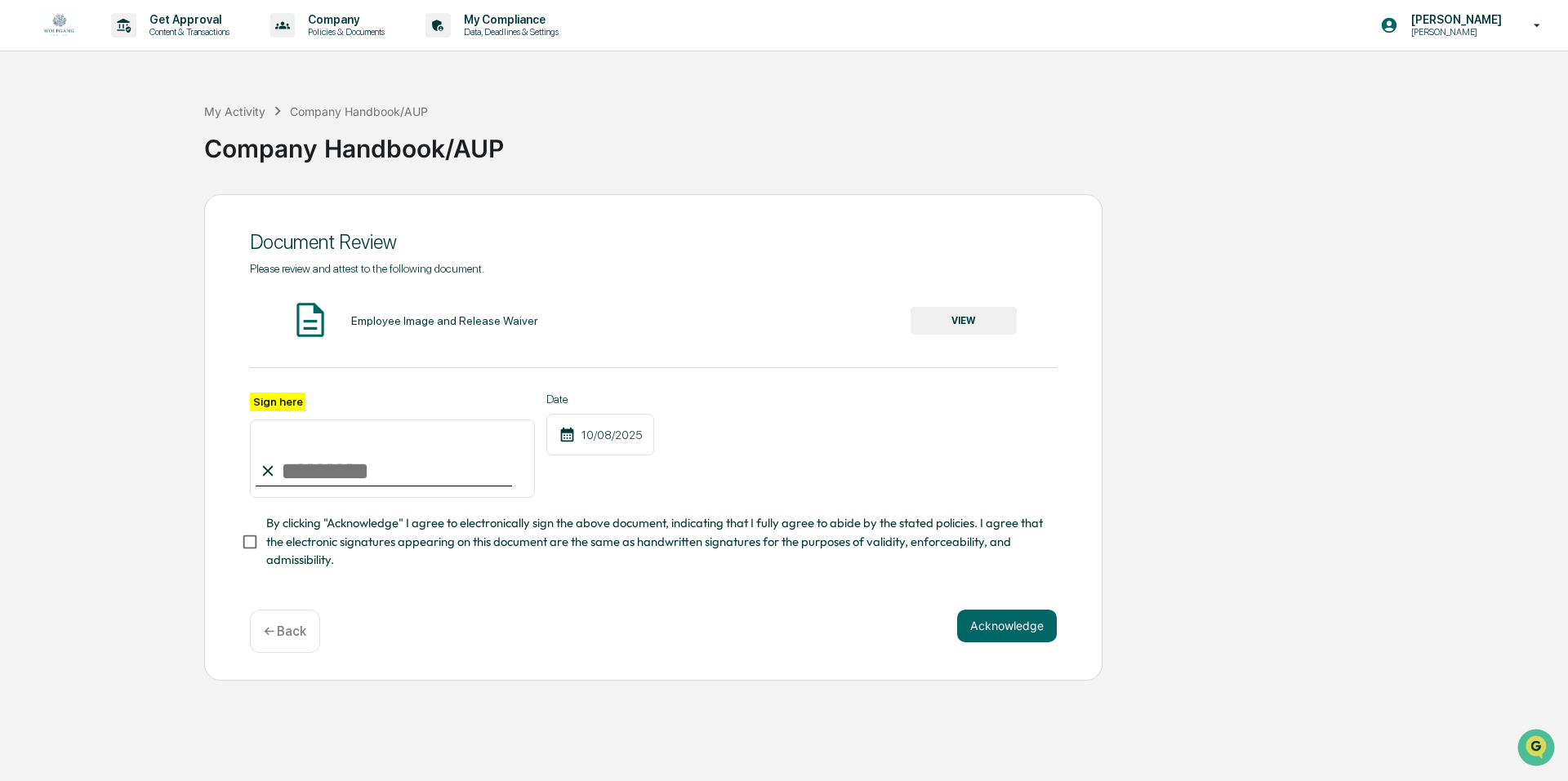
click at [278, 451] on input "Sign here" at bounding box center [392, 459] width 285 height 78
type input "**********"
click at [992, 633] on button "Acknowledge" at bounding box center [1007, 625] width 100 height 32
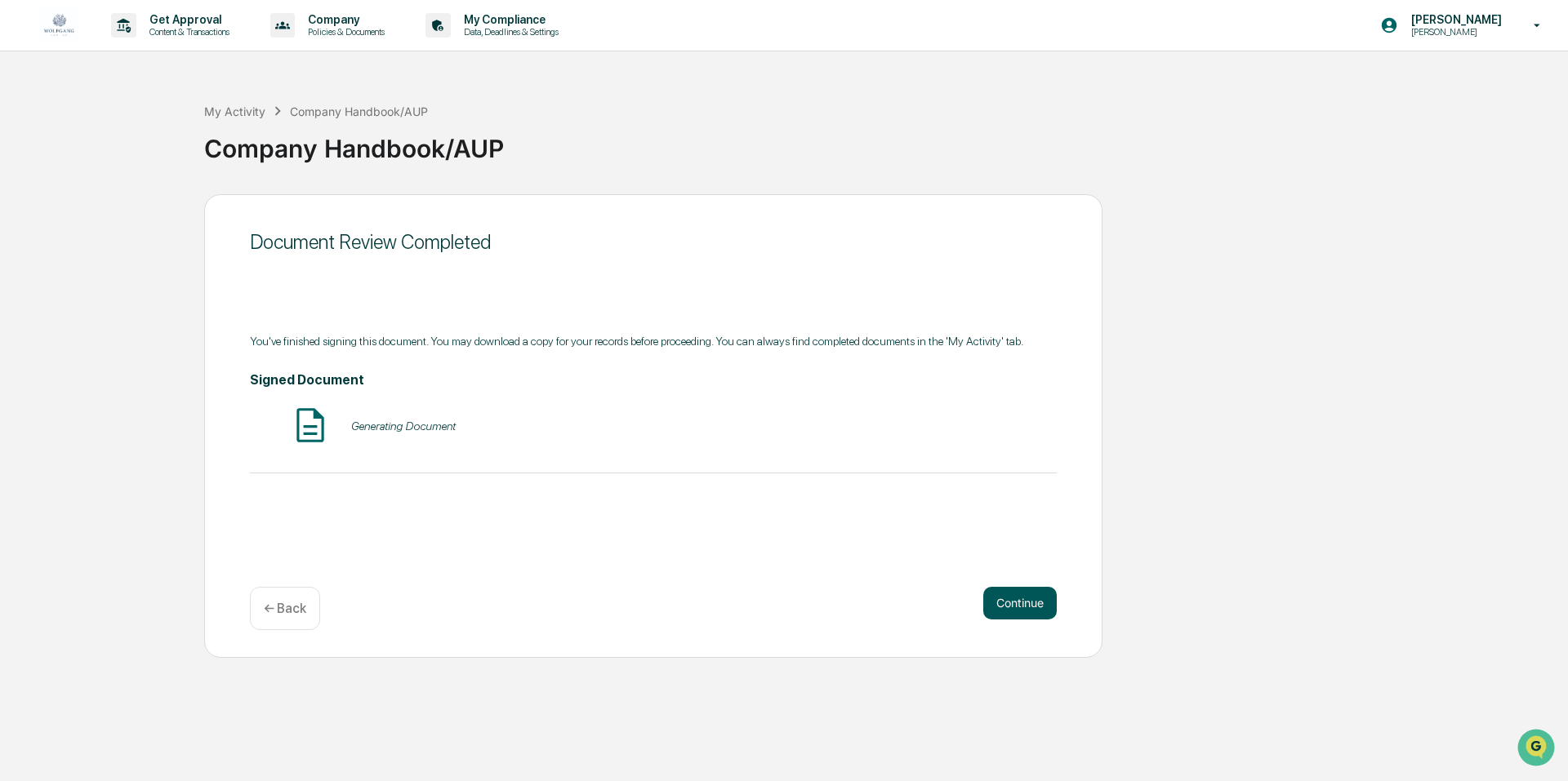
click at [1005, 599] on button "Continue" at bounding box center [1019, 603] width 73 height 32
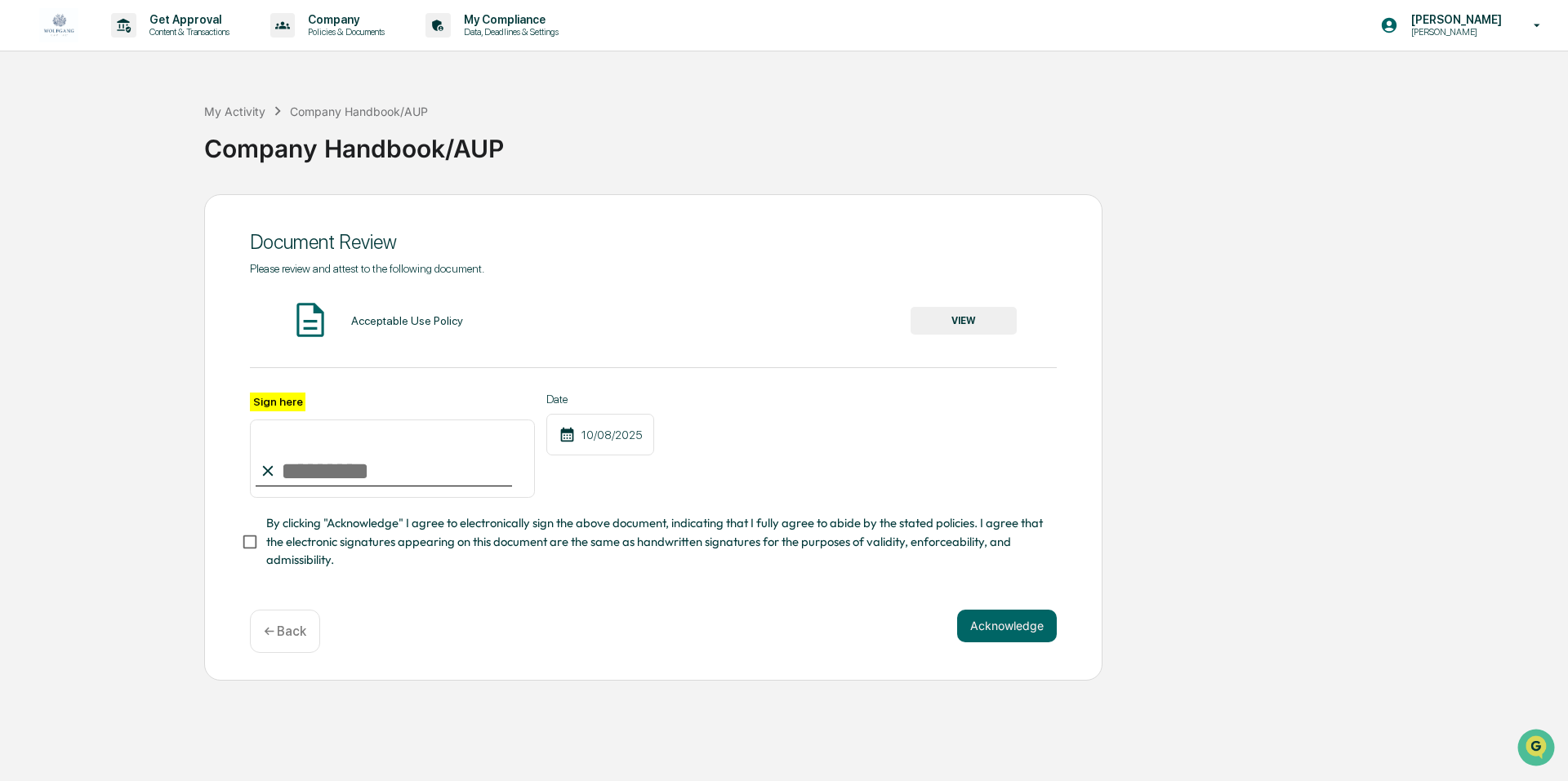
click at [957, 324] on button "VIEW" at bounding box center [963, 321] width 106 height 27
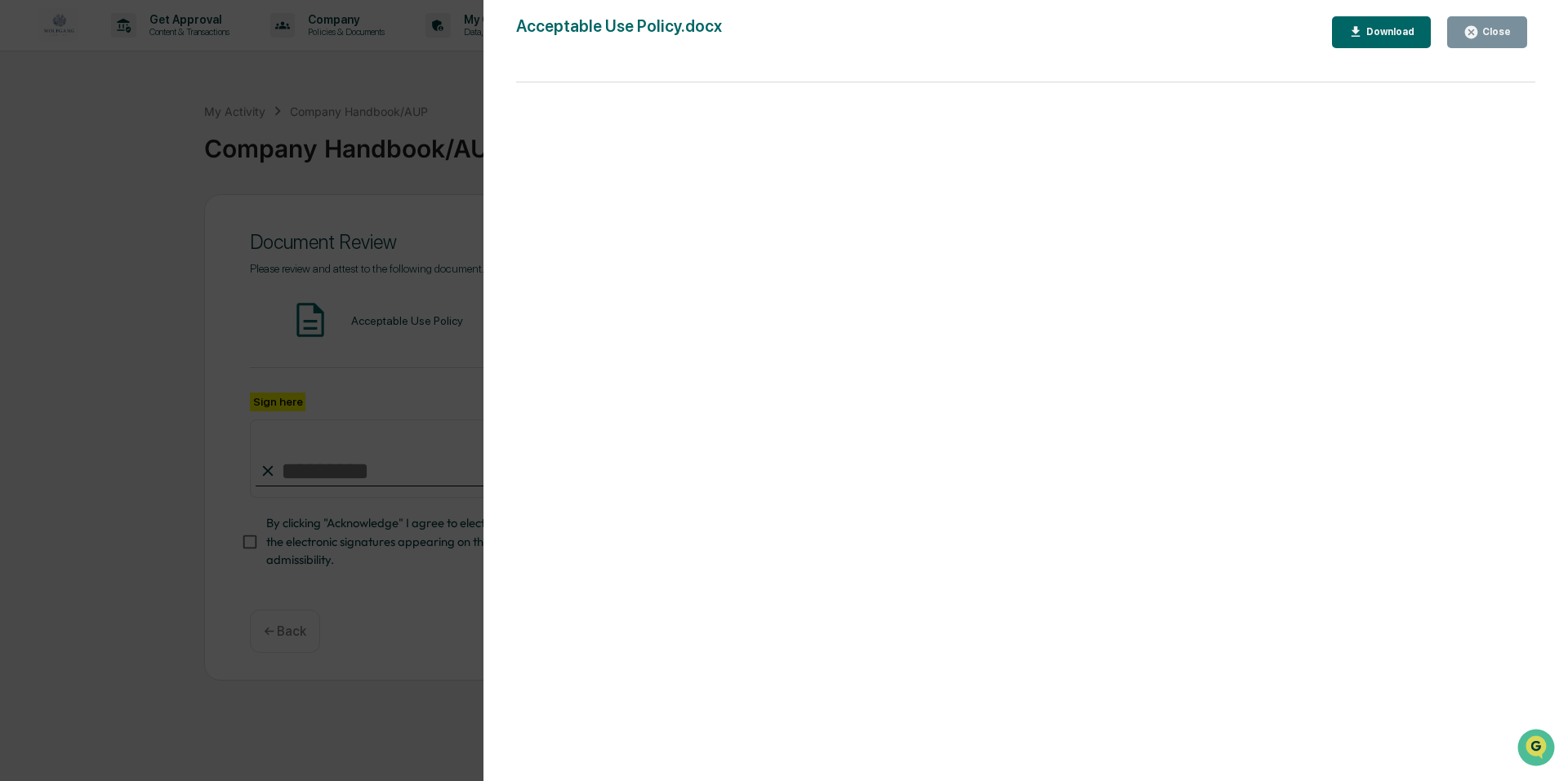
click at [1517, 39] on button "Close" at bounding box center [1487, 32] width 80 height 32
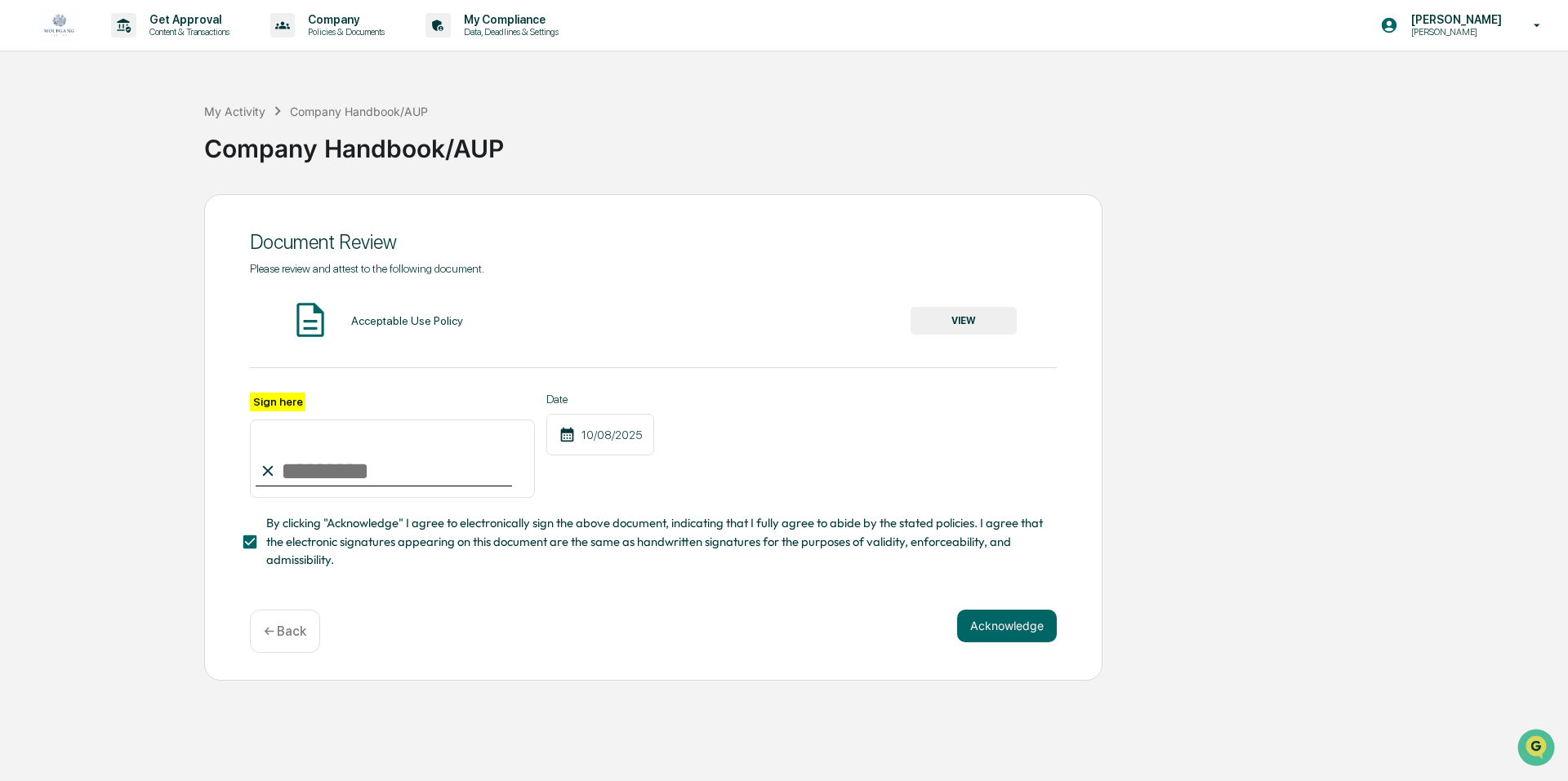
click at [310, 481] on input "Sign here" at bounding box center [392, 459] width 285 height 78
type input "**********"
click at [999, 626] on button "Acknowledge" at bounding box center [1007, 625] width 100 height 32
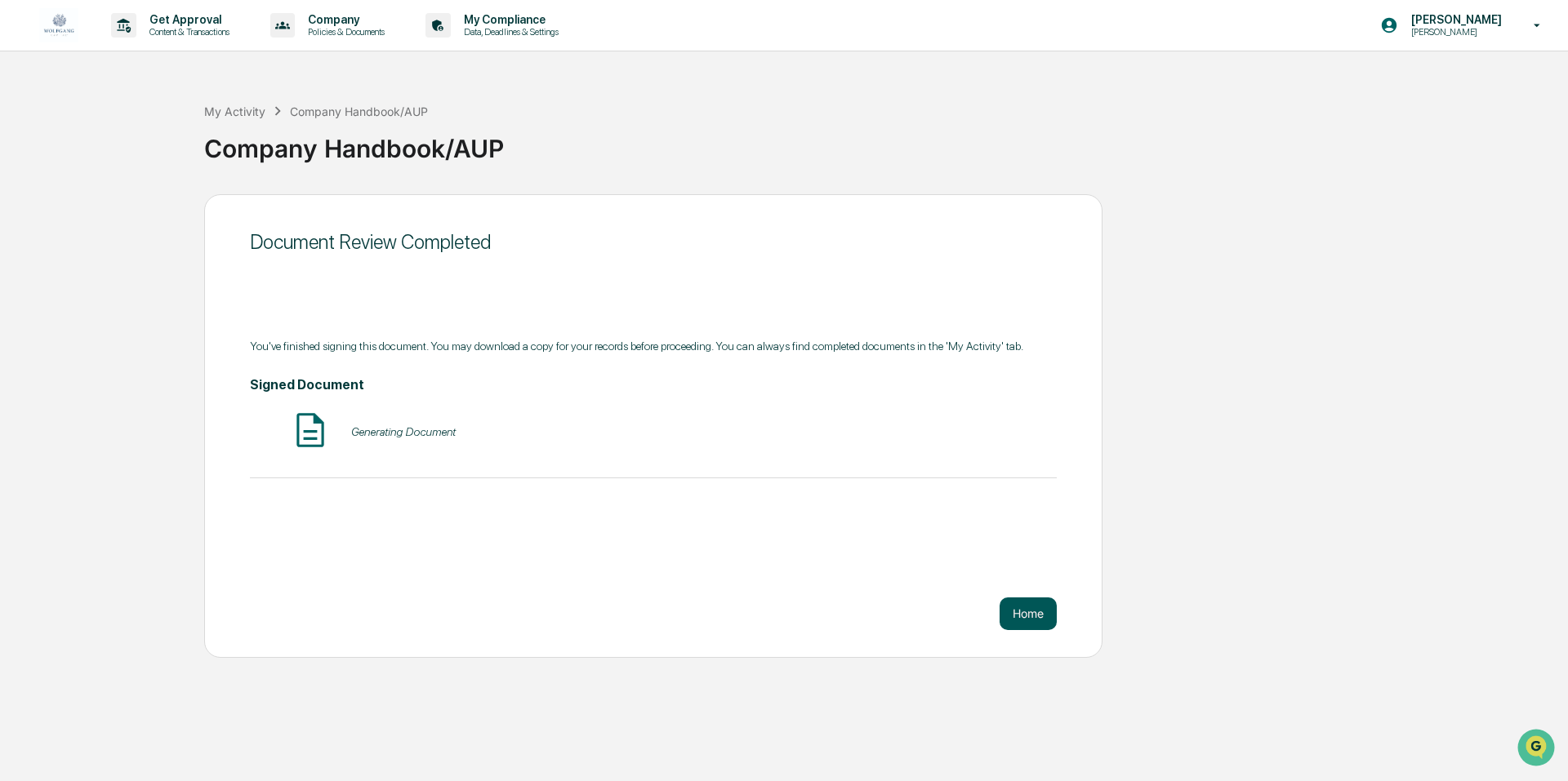
click at [1021, 620] on button "Home" at bounding box center [1028, 614] width 57 height 32
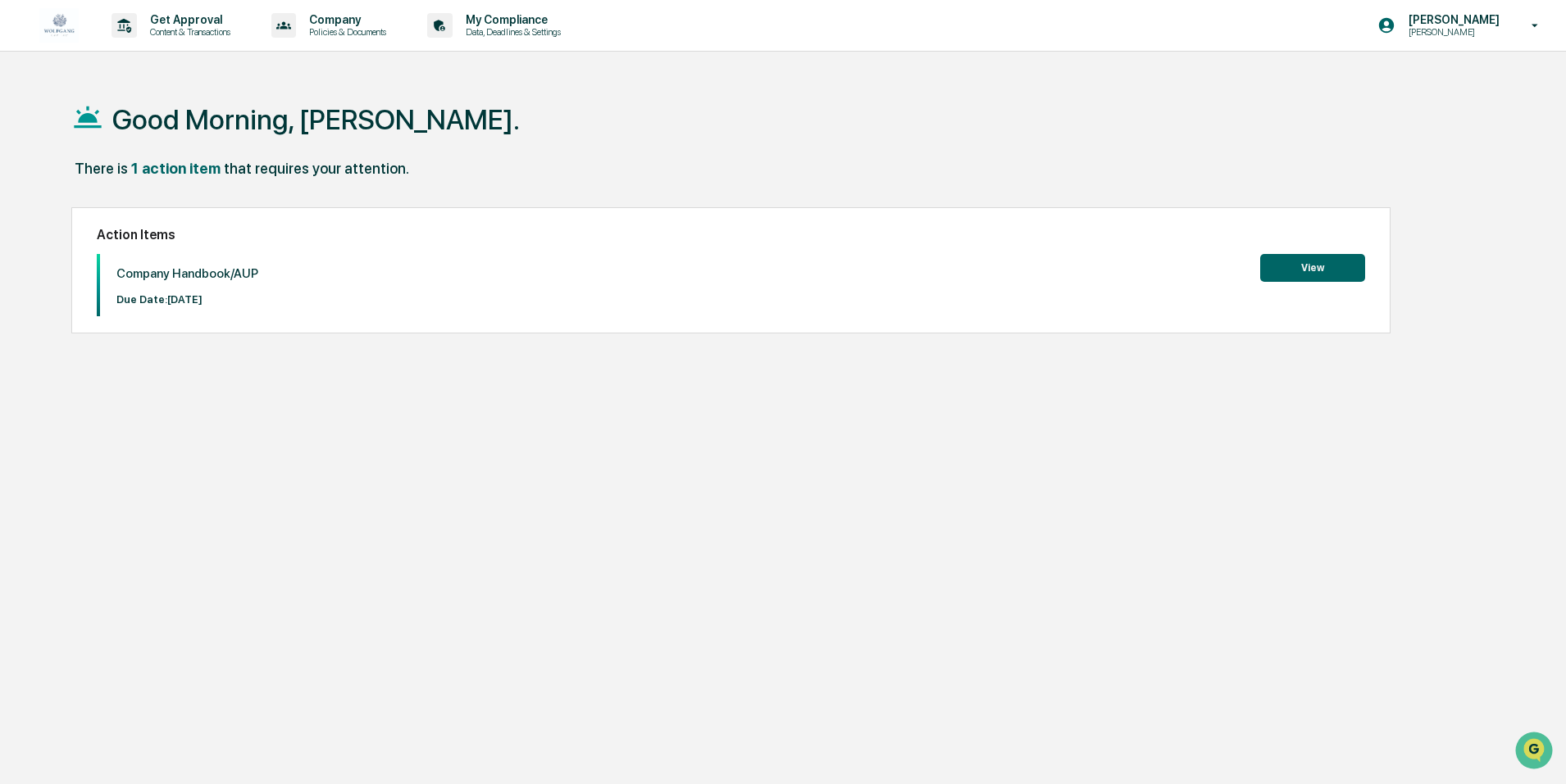
click at [1291, 274] on button "View" at bounding box center [1312, 268] width 105 height 28
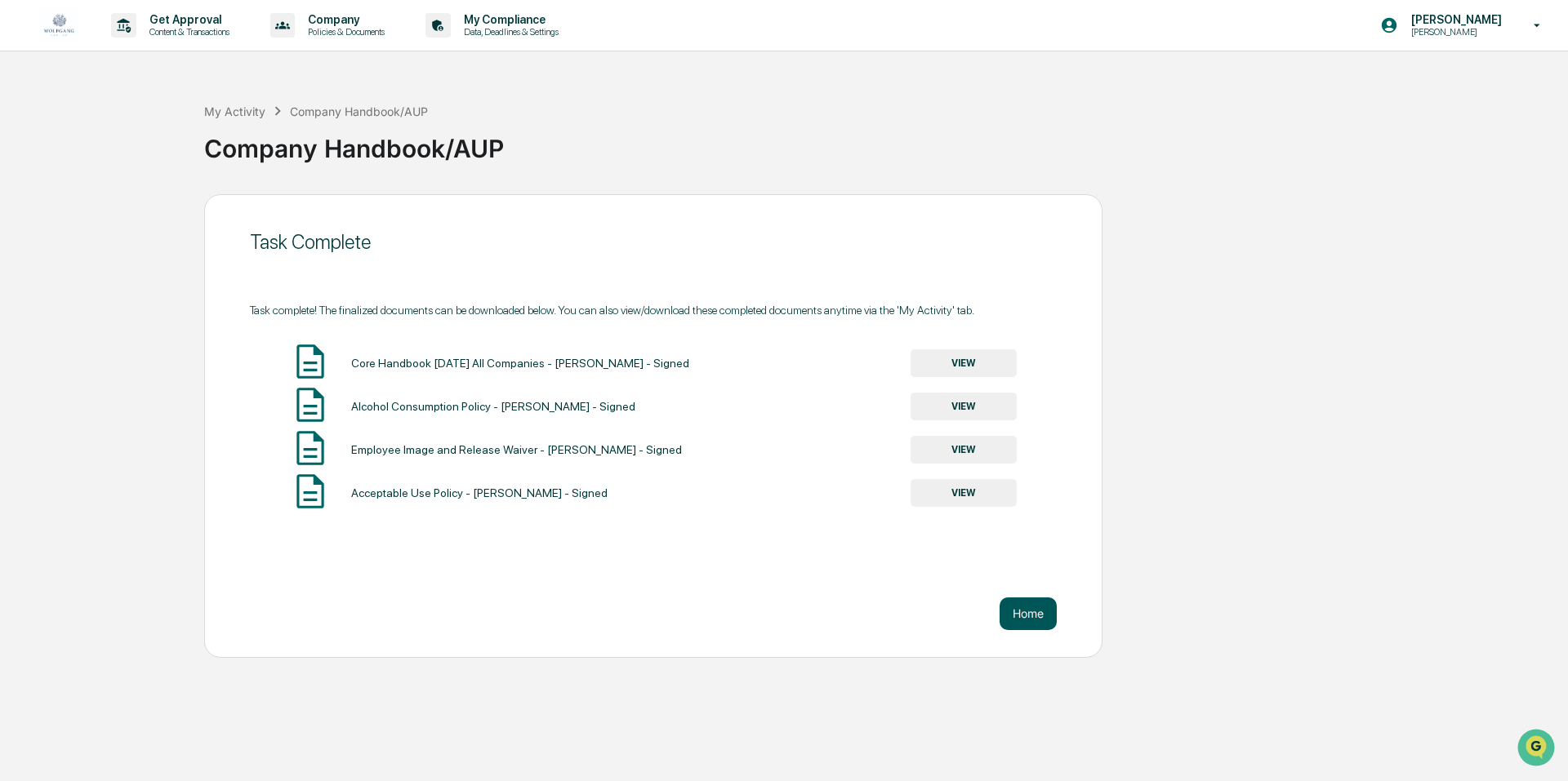
click at [1026, 612] on button "Home" at bounding box center [1028, 614] width 57 height 32
